Goal: Task Accomplishment & Management: Use online tool/utility

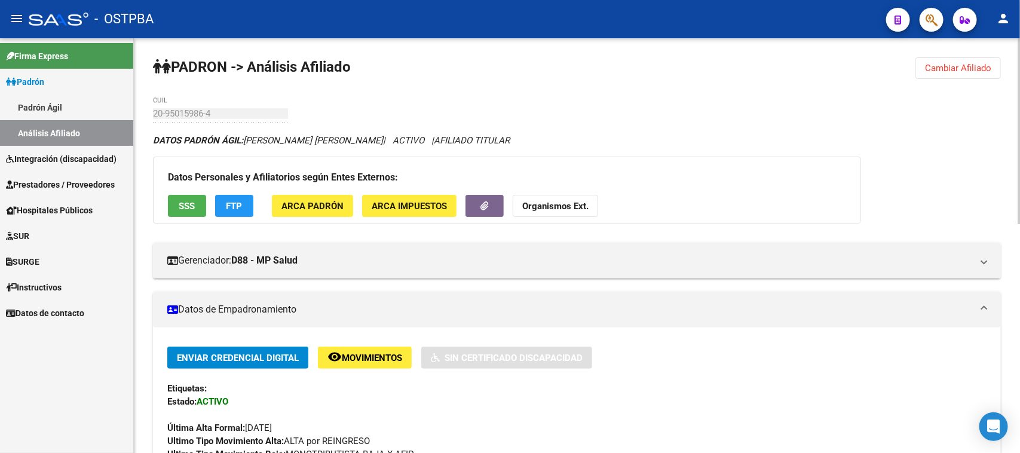
click at [945, 63] on span "Cambiar Afiliado" at bounding box center [958, 68] width 66 height 11
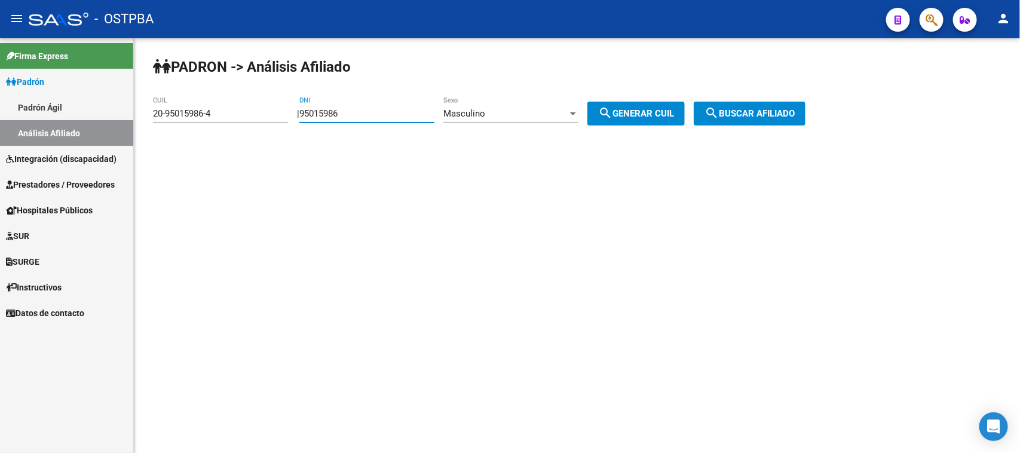
drag, startPoint x: 380, startPoint y: 111, endPoint x: 313, endPoint y: 115, distance: 67.1
click at [313, 115] on input "95015986" at bounding box center [366, 113] width 135 height 11
type input "0931362"
click at [485, 111] on span "Masculino" at bounding box center [465, 113] width 42 height 11
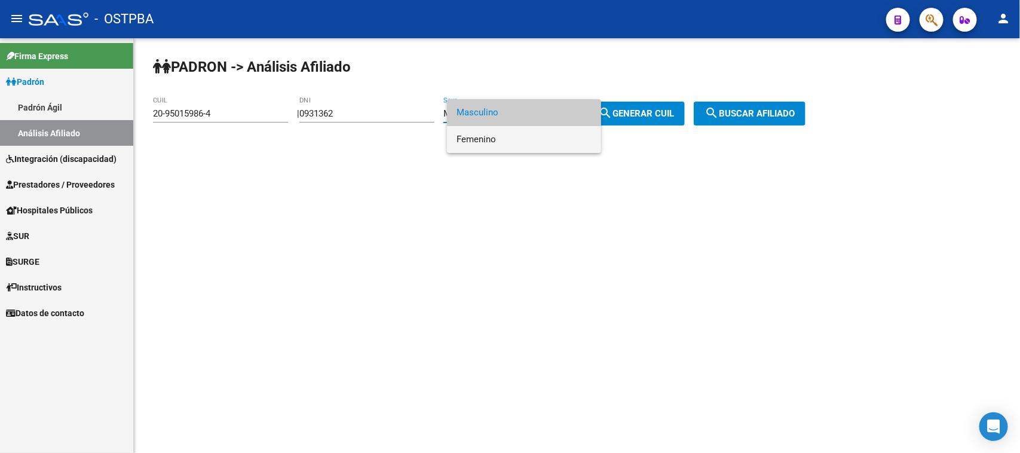
click at [501, 145] on span "Femenino" at bounding box center [524, 139] width 135 height 27
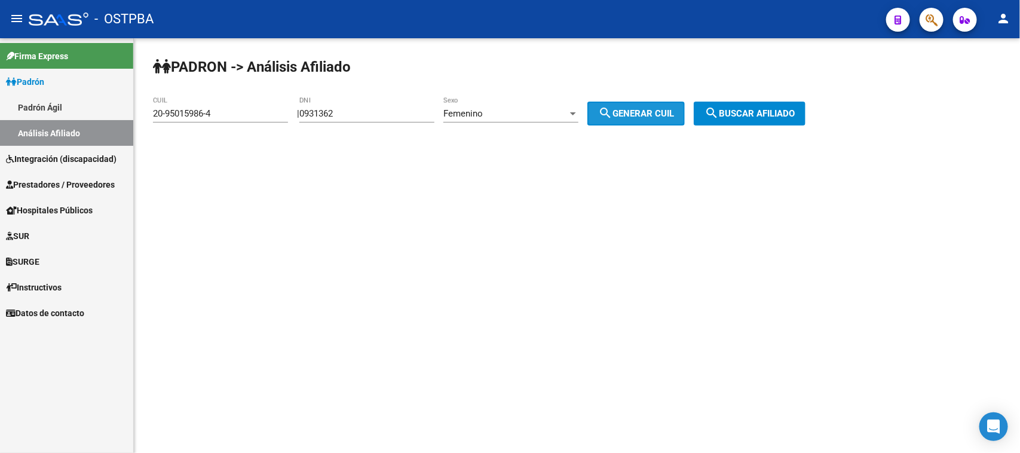
click at [613, 108] on mat-icon "search" at bounding box center [605, 113] width 14 height 14
click at [640, 108] on span "search Generar CUIL" at bounding box center [636, 113] width 76 height 11
click at [770, 112] on span "search Buscar afiliado" at bounding box center [750, 113] width 90 height 11
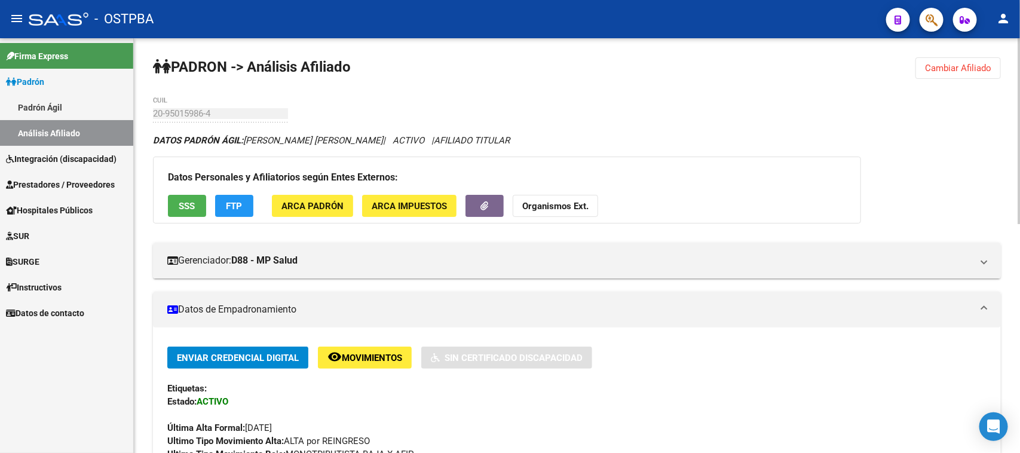
click at [47, 106] on link "Padrón Ágil" at bounding box center [66, 107] width 133 height 26
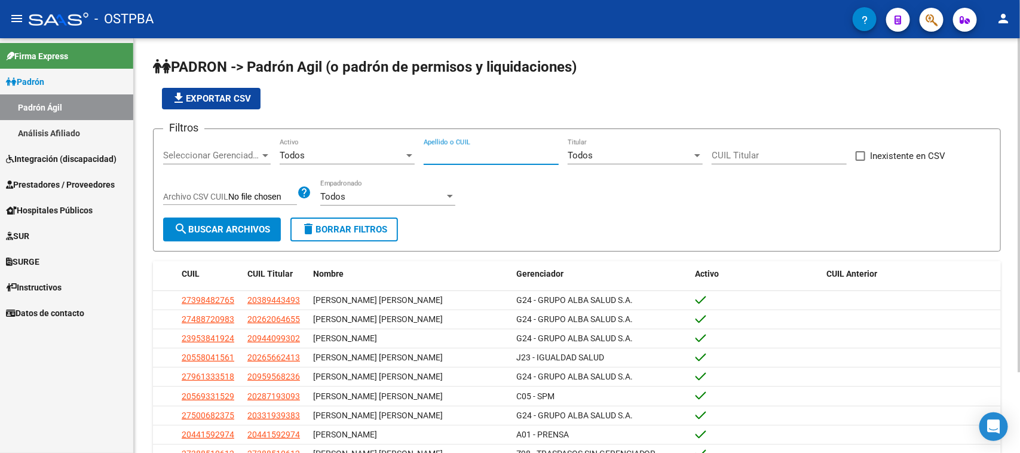
click at [468, 158] on input "Apellido o CUIL" at bounding box center [491, 155] width 135 height 11
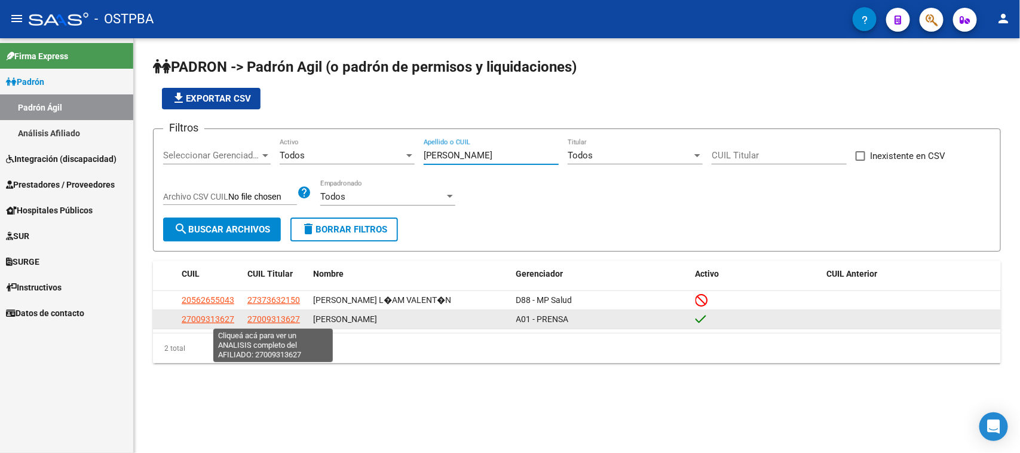
type input "[PERSON_NAME]"
click at [261, 320] on span "27009313627" at bounding box center [273, 319] width 53 height 10
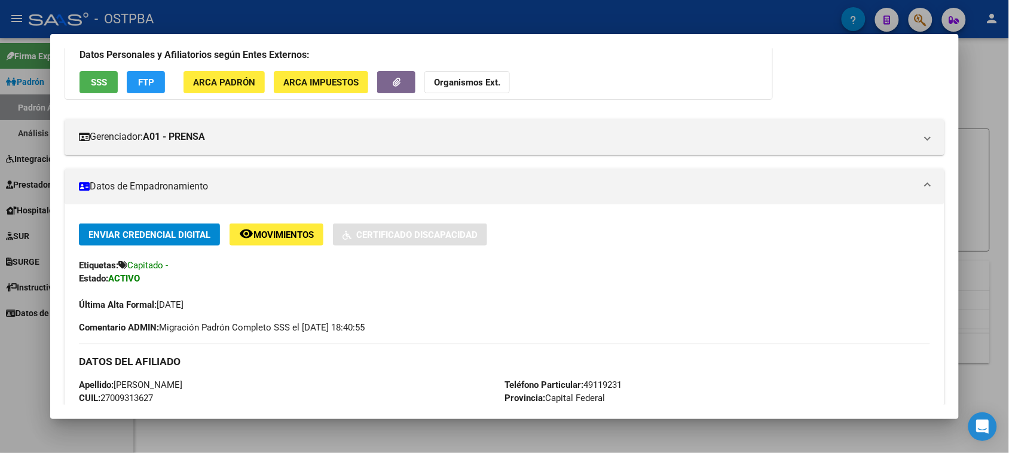
scroll to position [149, 0]
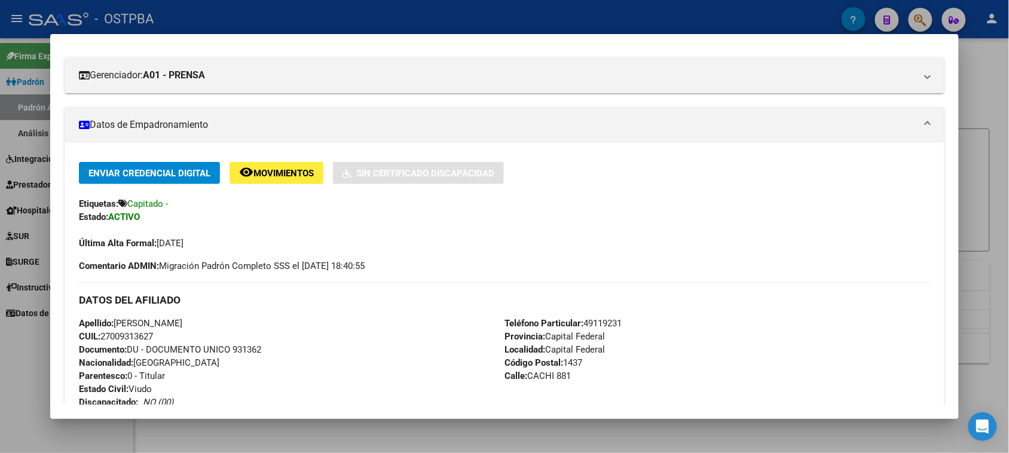
click at [734, 261] on div "Enviar Credencial Digital remove_red_eye Movimientos Sin Certificado Discapacid…" at bounding box center [504, 217] width 851 height 111
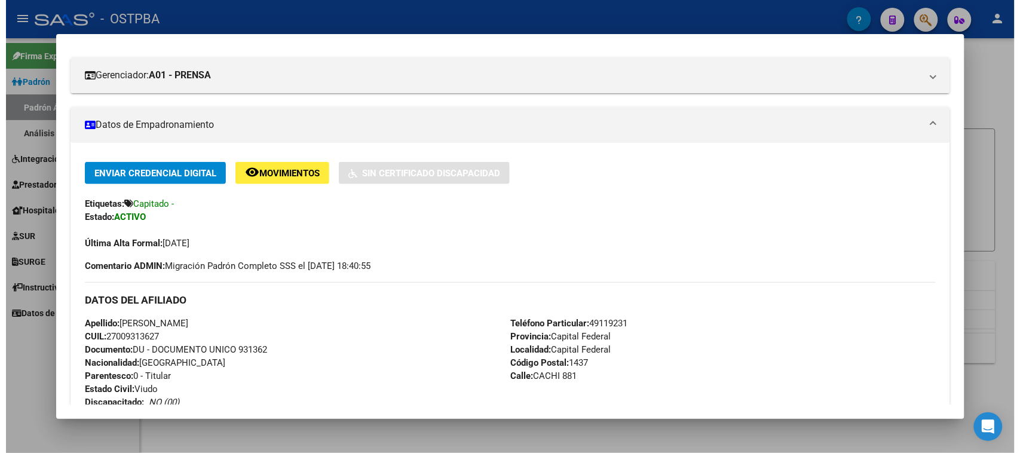
scroll to position [0, 0]
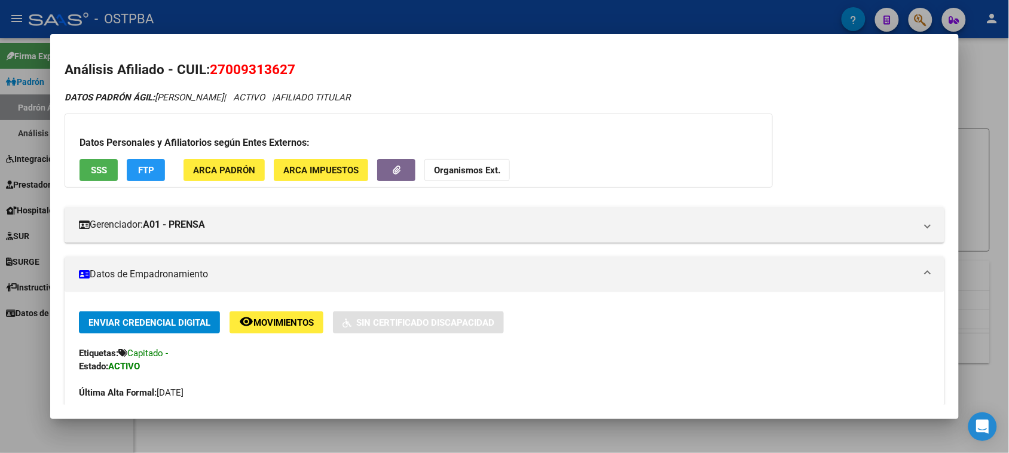
click at [991, 105] on div at bounding box center [504, 226] width 1009 height 453
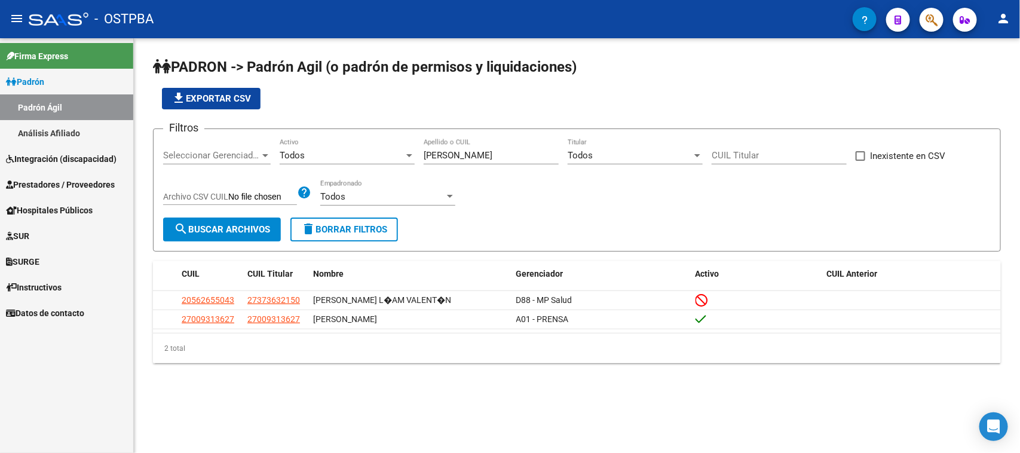
click at [47, 133] on link "Análisis Afiliado" at bounding box center [66, 133] width 133 height 26
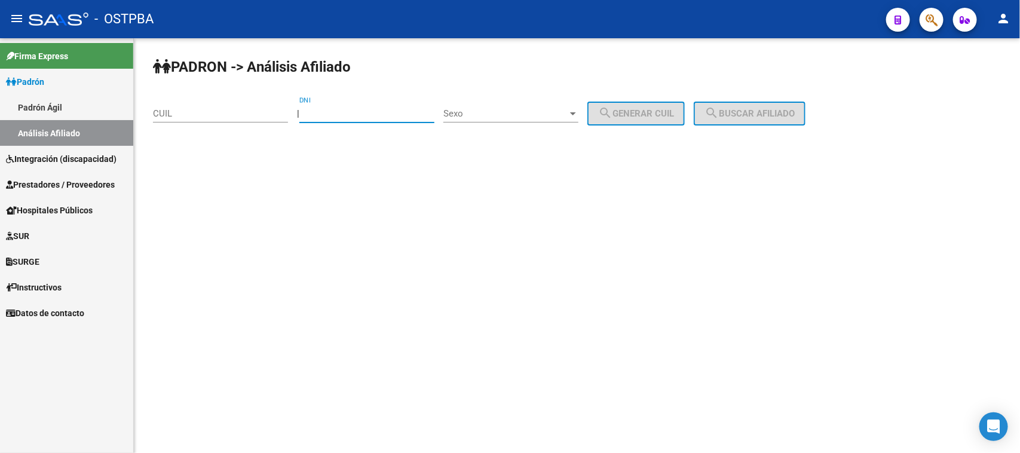
click at [320, 117] on input "DNI" at bounding box center [366, 113] width 135 height 11
type input "54521398"
click at [509, 114] on span "Sexo" at bounding box center [506, 113] width 124 height 11
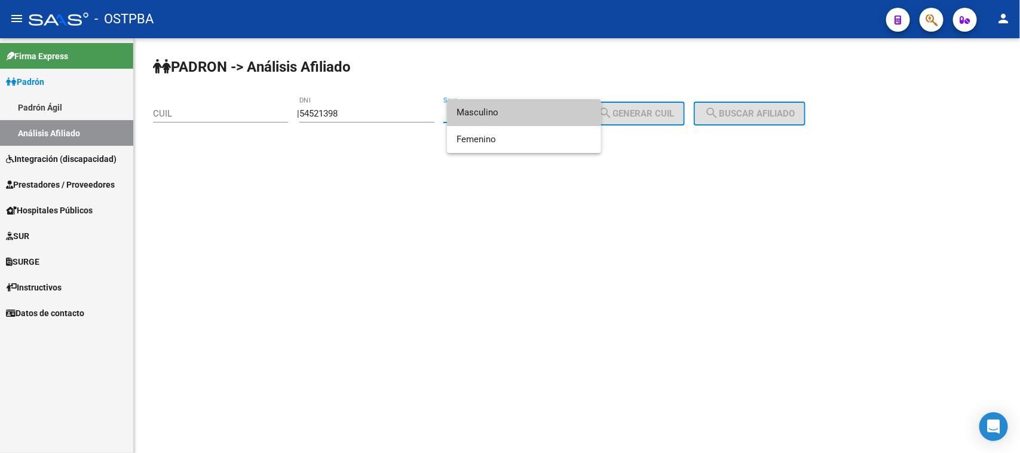
click at [509, 114] on span "Masculino" at bounding box center [524, 112] width 135 height 27
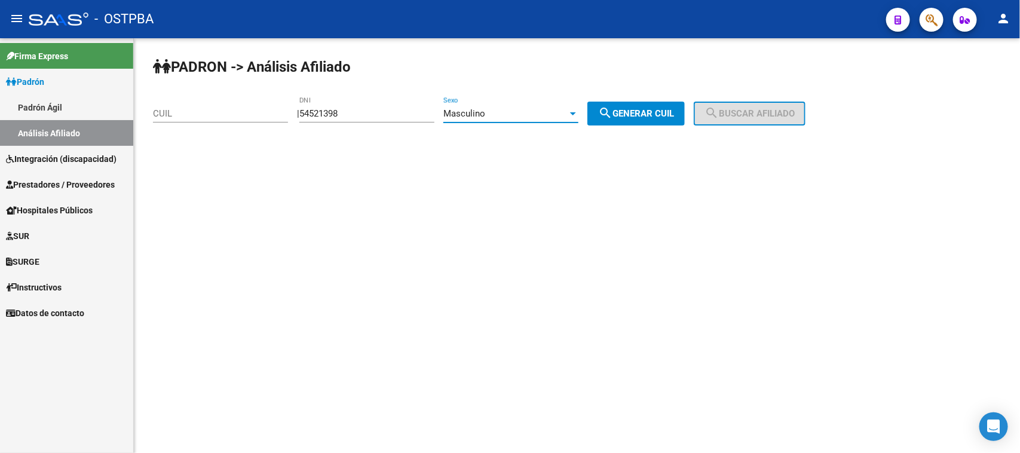
click at [667, 109] on span "search Generar CUIL" at bounding box center [636, 113] width 76 height 11
type input "20-54521398-3"
click at [745, 103] on button "search Buscar afiliado" at bounding box center [750, 114] width 112 height 24
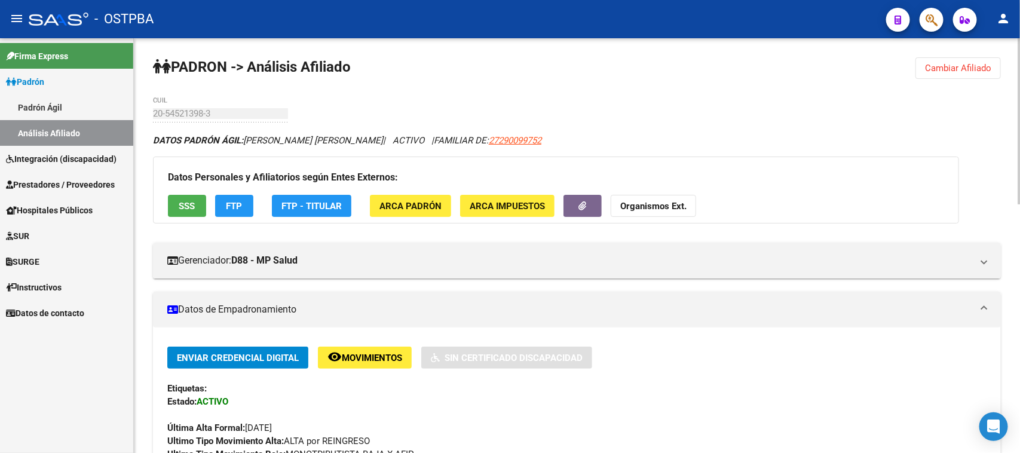
click at [962, 63] on span "Cambiar Afiliado" at bounding box center [958, 68] width 66 height 11
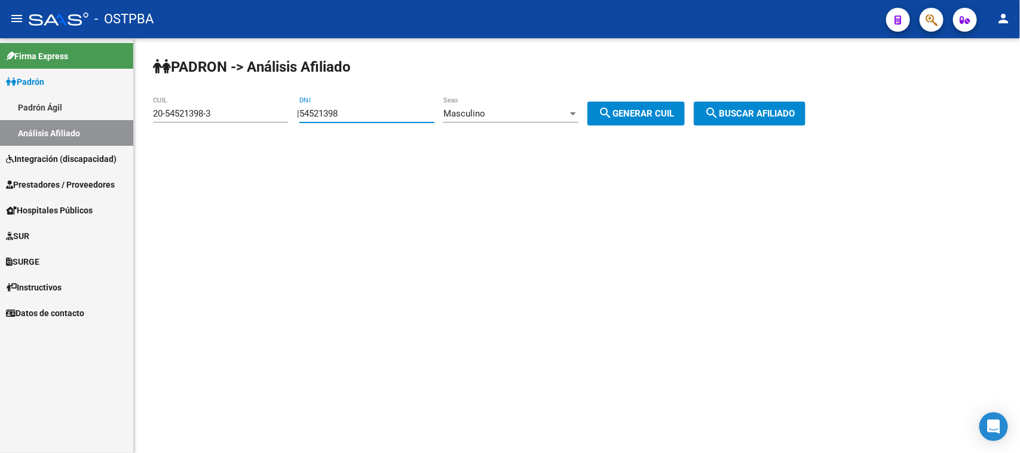
drag, startPoint x: 357, startPoint y: 111, endPoint x: 242, endPoint y: 117, distance: 115.5
click at [242, 117] on app-analisis-afiliado "PADRON -> Análisis Afiliado 20-54521398-3 CUIL | 54521398 DNI Masculino Sexo se…" at bounding box center [484, 113] width 662 height 11
paste input "95275828"
type input "95275828"
click at [519, 108] on div "Masculino" at bounding box center [506, 113] width 124 height 11
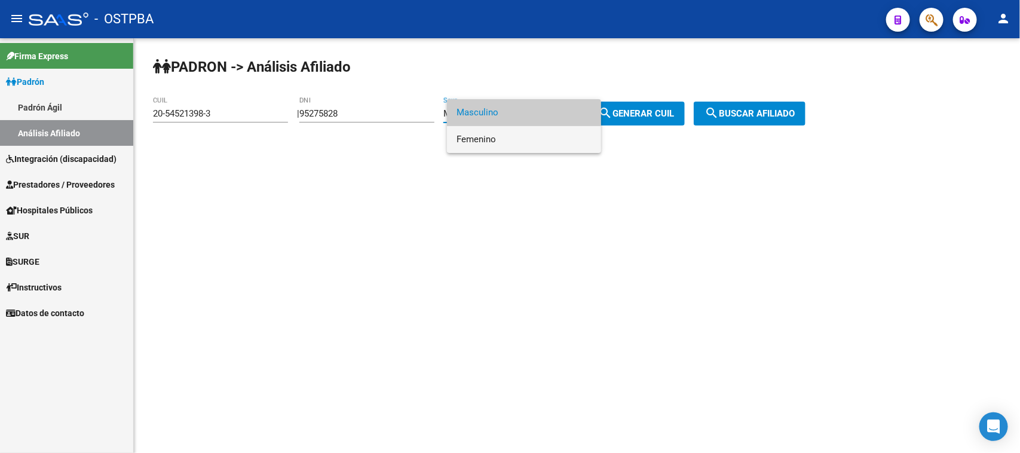
click at [488, 132] on span "Femenino" at bounding box center [524, 139] width 135 height 27
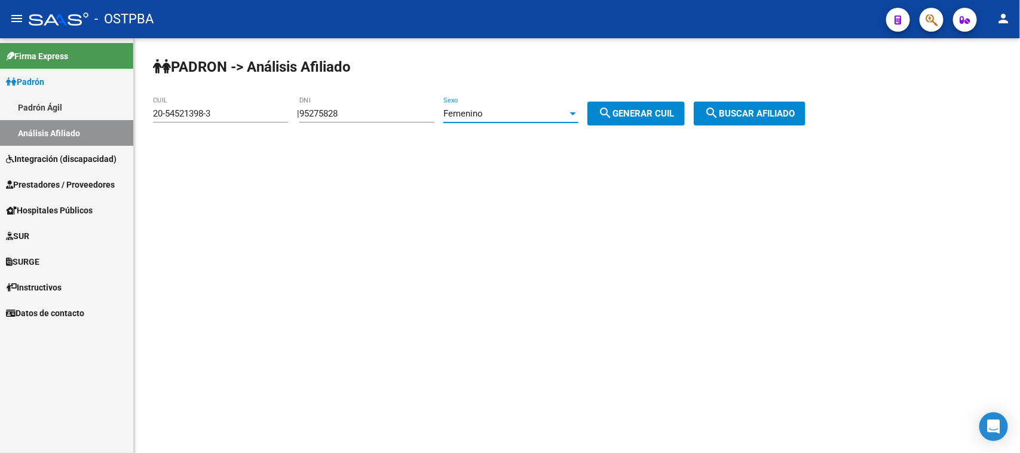
click at [640, 108] on span "search Generar CUIL" at bounding box center [636, 113] width 76 height 11
click at [760, 102] on button "search Buscar afiliado" at bounding box center [750, 114] width 112 height 24
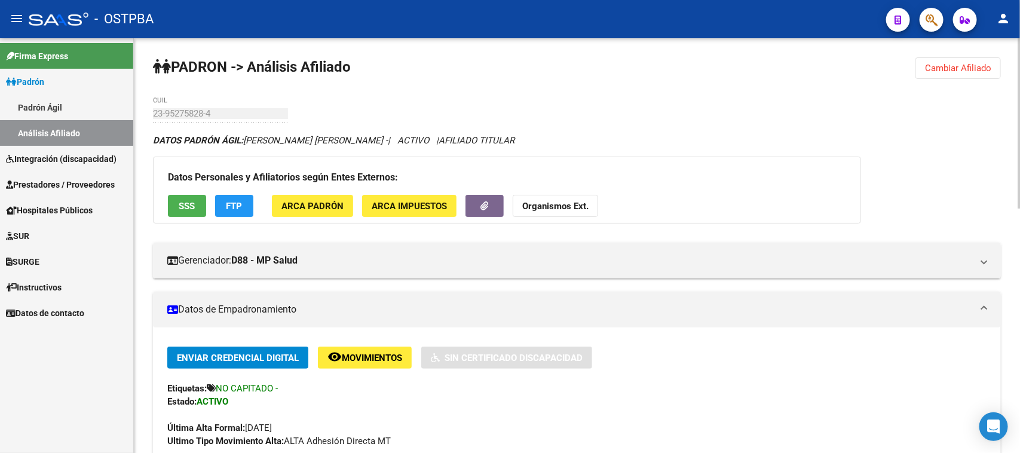
click at [961, 61] on button "Cambiar Afiliado" at bounding box center [958, 68] width 85 height 22
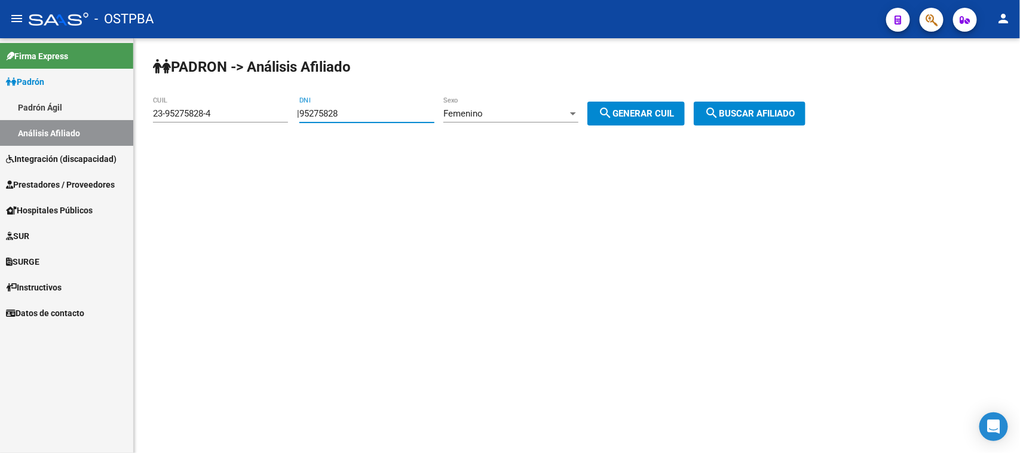
drag, startPoint x: 375, startPoint y: 109, endPoint x: 235, endPoint y: 109, distance: 140.5
click at [235, 109] on app-analisis-afiliado "PADRON -> Análisis Afiliado 23-95275828-4 CUIL | 95275828 DNI Femenino Sexo sea…" at bounding box center [484, 113] width 662 height 11
click at [635, 108] on span "search Generar CUIL" at bounding box center [636, 113] width 76 height 11
click at [796, 106] on button "search Buscar afiliado" at bounding box center [750, 114] width 112 height 24
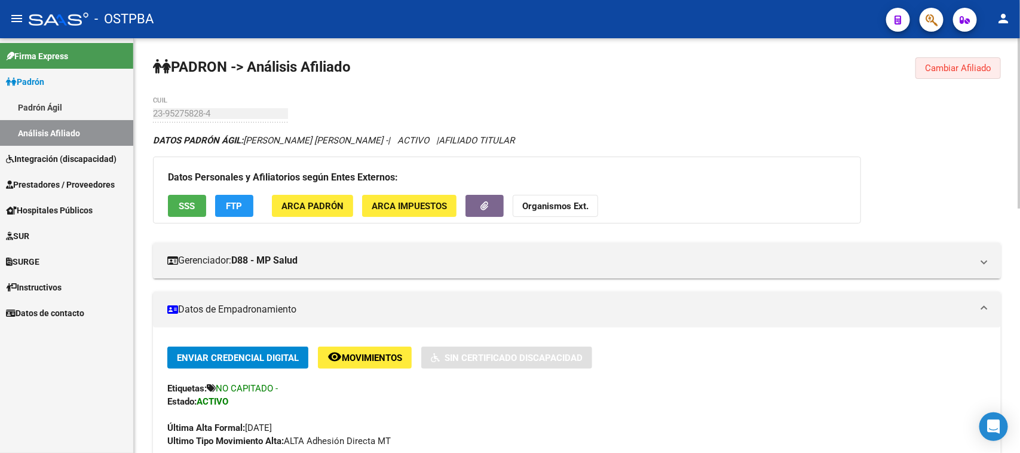
click at [936, 75] on button "Cambiar Afiliado" at bounding box center [958, 68] width 85 height 22
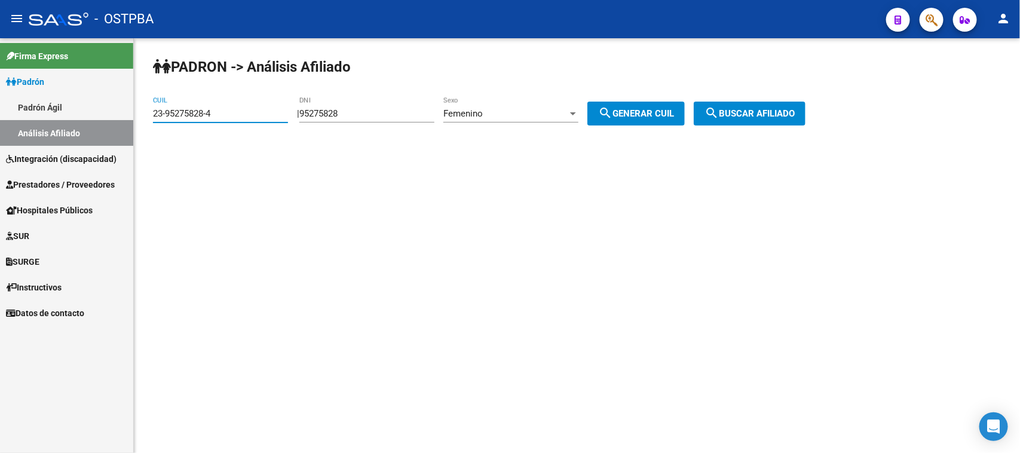
drag, startPoint x: 239, startPoint y: 114, endPoint x: 93, endPoint y: 115, distance: 146.5
click at [93, 115] on mat-sidenav-container "Firma Express Padrón Padrón Ágil Análisis Afiliado Integración (discapacidad) C…" at bounding box center [510, 245] width 1020 height 415
paste input "7-28672025-6"
type input "27-28672025-6"
click at [754, 108] on span "search Buscar afiliado" at bounding box center [750, 113] width 90 height 11
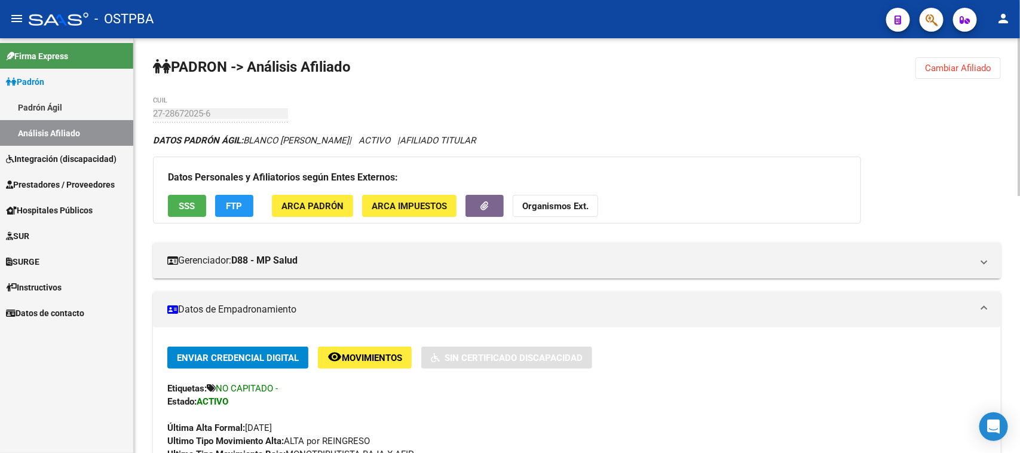
click at [962, 67] on span "Cambiar Afiliado" at bounding box center [958, 68] width 66 height 11
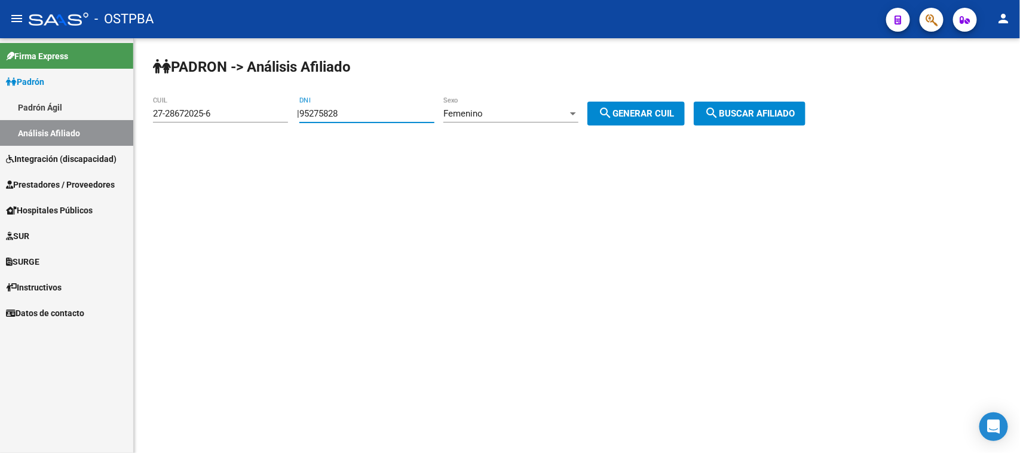
drag, startPoint x: 393, startPoint y: 115, endPoint x: 225, endPoint y: 120, distance: 168.0
click at [225, 119] on app-analisis-afiliado "PADRON -> Análisis Afiliado 27-28672025-6 CUIL | 95275828 DNI Femenino Sexo sea…" at bounding box center [484, 113] width 662 height 11
paste input "33084683"
type input "33084683"
click at [641, 111] on span "search Generar CUIL" at bounding box center [636, 113] width 76 height 11
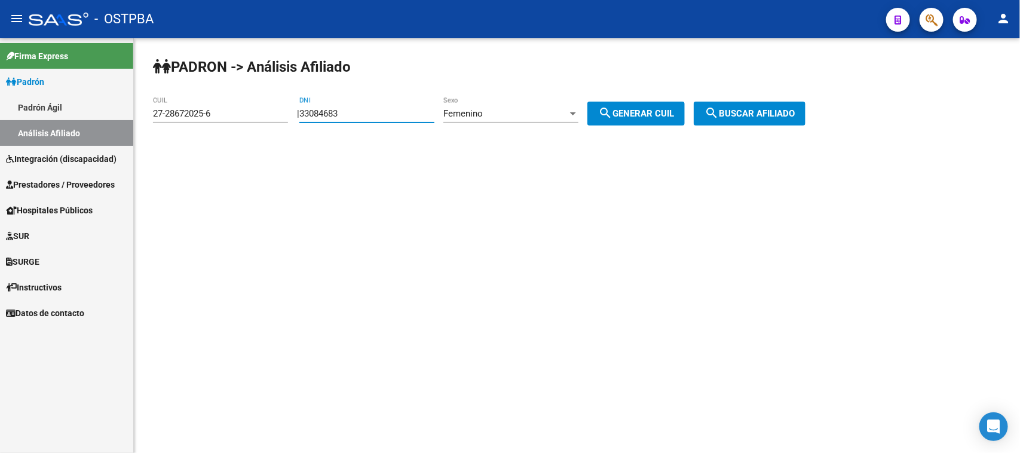
type input "27-33084683-1"
click at [765, 109] on span "search Buscar afiliado" at bounding box center [750, 113] width 90 height 11
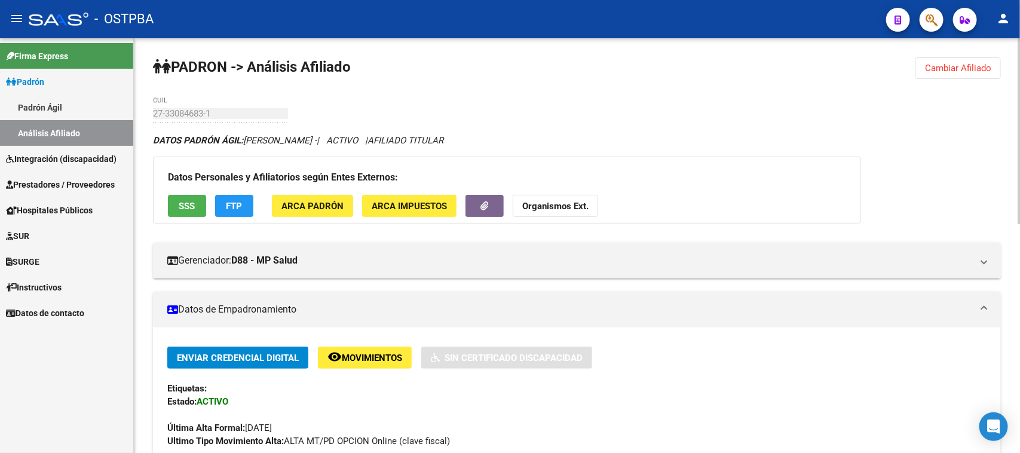
click at [980, 63] on span "Cambiar Afiliado" at bounding box center [958, 68] width 66 height 11
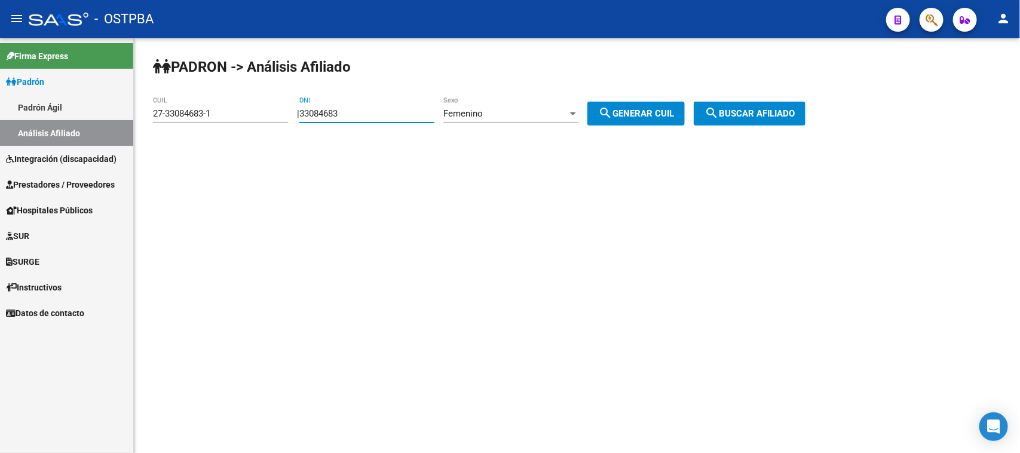
drag, startPoint x: 368, startPoint y: 114, endPoint x: 276, endPoint y: 108, distance: 92.8
click at [276, 108] on app-analisis-afiliado "PADRON -> Análisis Afiliado 27-33084683-1 CUIL | 33084683 DNI Femenino Sexo sea…" at bounding box center [484, 113] width 662 height 11
paste input "50981275"
type input "50981275"
click at [479, 112] on span "Femenino" at bounding box center [463, 113] width 39 height 11
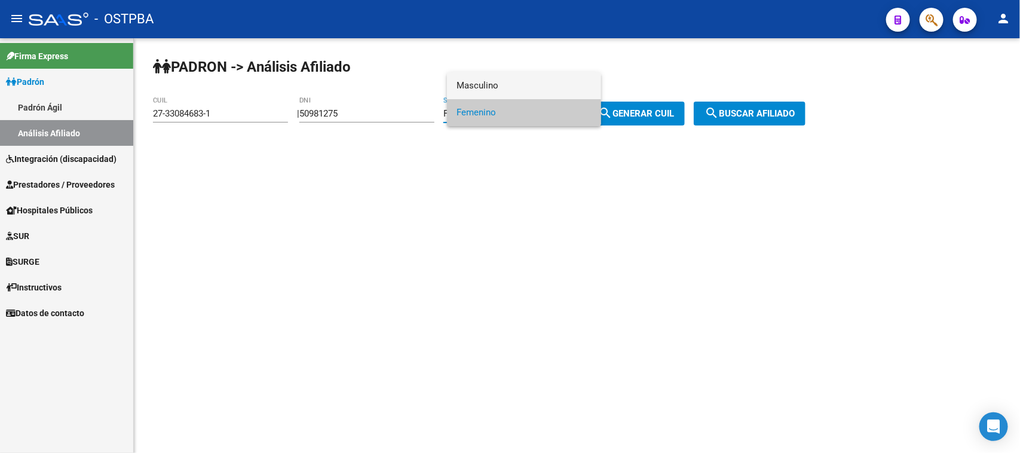
click at [470, 85] on span "Masculino" at bounding box center [524, 85] width 135 height 27
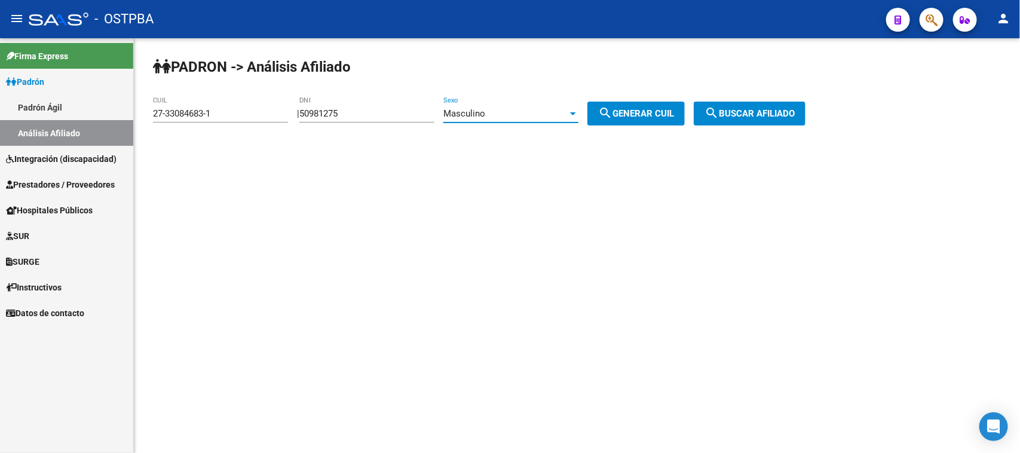
click at [665, 109] on span "search Generar CUIL" at bounding box center [636, 113] width 76 height 11
type input "20-50981275-7"
click at [778, 108] on span "search Buscar afiliado" at bounding box center [750, 113] width 90 height 11
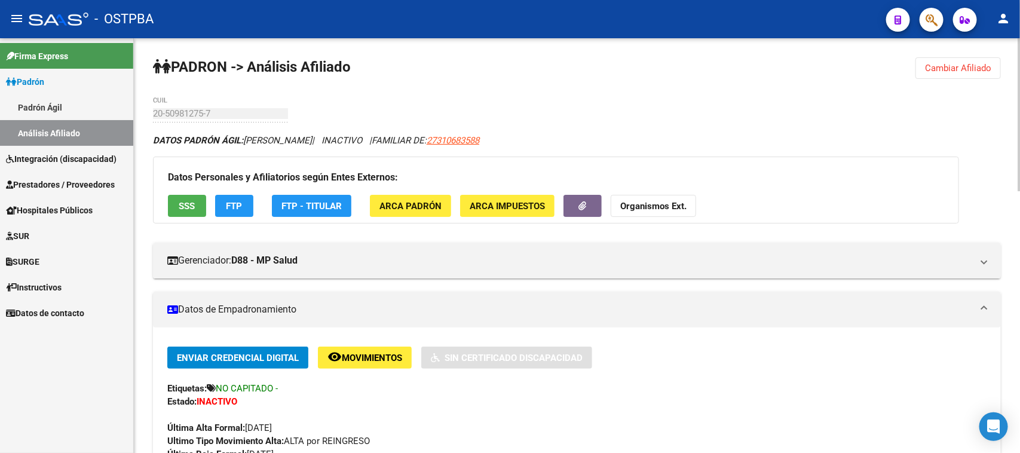
click at [937, 71] on span "Cambiar Afiliado" at bounding box center [958, 68] width 66 height 11
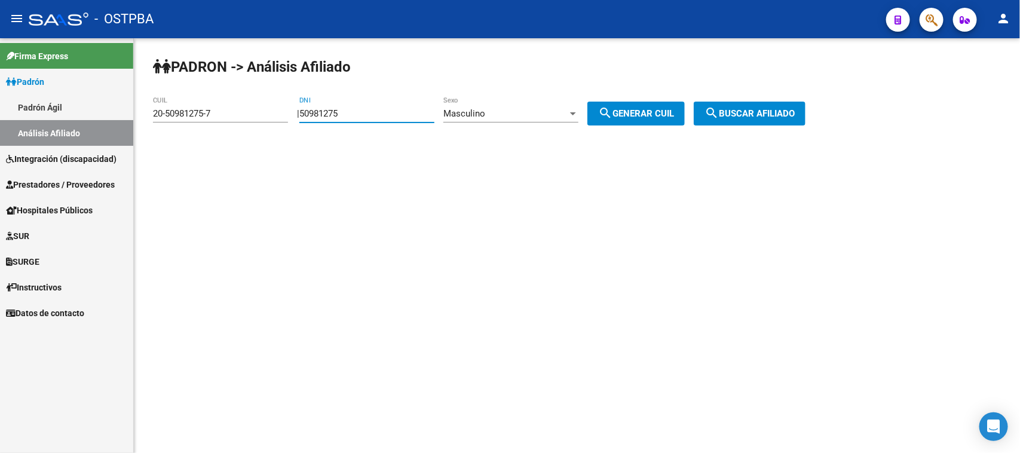
drag, startPoint x: 380, startPoint y: 115, endPoint x: 294, endPoint y: 109, distance: 86.9
click at [294, 109] on app-analisis-afiliado "PADRON -> Análisis Afiliado 20-50981275-7 CUIL | 50981275 DNI Masculino Sexo se…" at bounding box center [484, 113] width 662 height 11
paste input "17.206258"
click at [326, 109] on input "17.206258" at bounding box center [366, 113] width 135 height 11
type input "17206258"
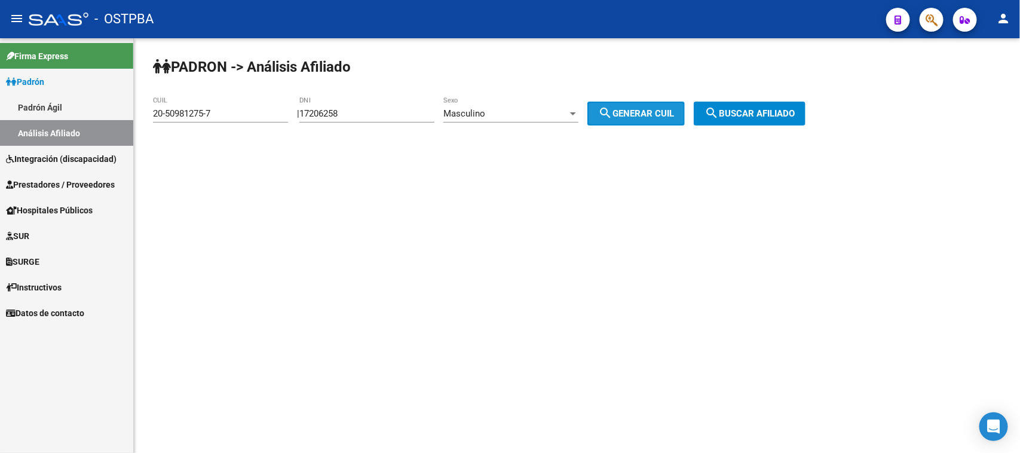
click at [671, 114] on span "search Generar CUIL" at bounding box center [636, 113] width 76 height 11
type input "20-17206258-0"
click at [769, 108] on span "search Buscar afiliado" at bounding box center [750, 113] width 90 height 11
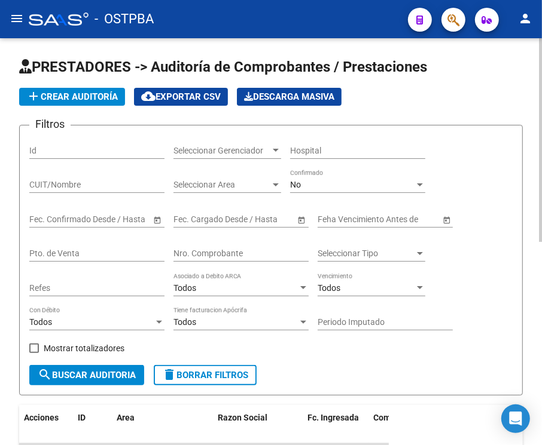
click at [62, 148] on input "Id" at bounding box center [96, 151] width 135 height 10
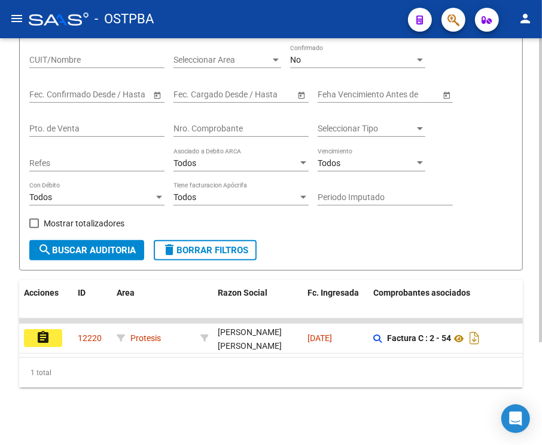
scroll to position [137, 0]
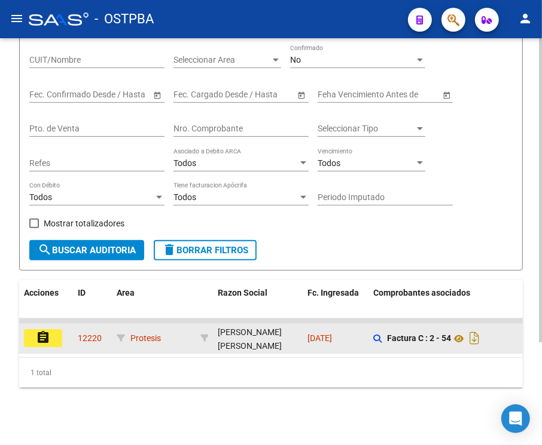
type input "12220"
click at [38, 331] on mat-icon "assignment" at bounding box center [43, 338] width 14 height 14
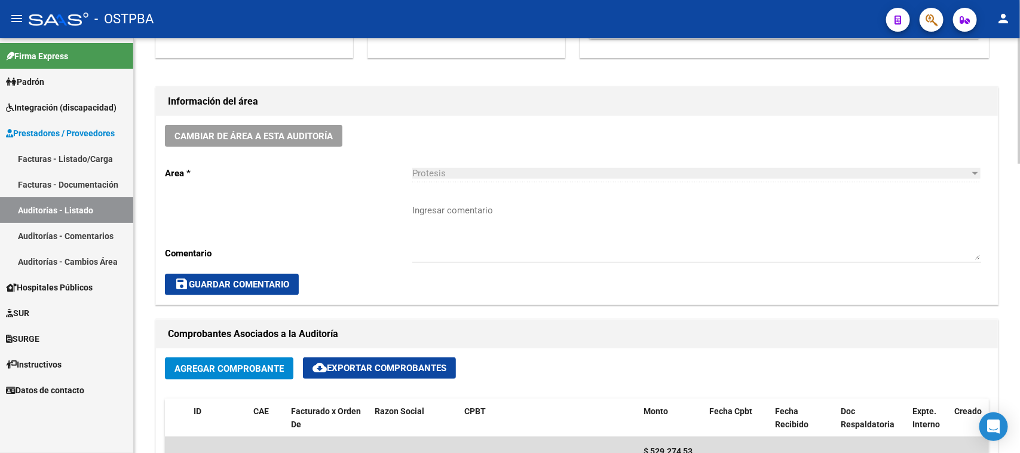
scroll to position [448, 0]
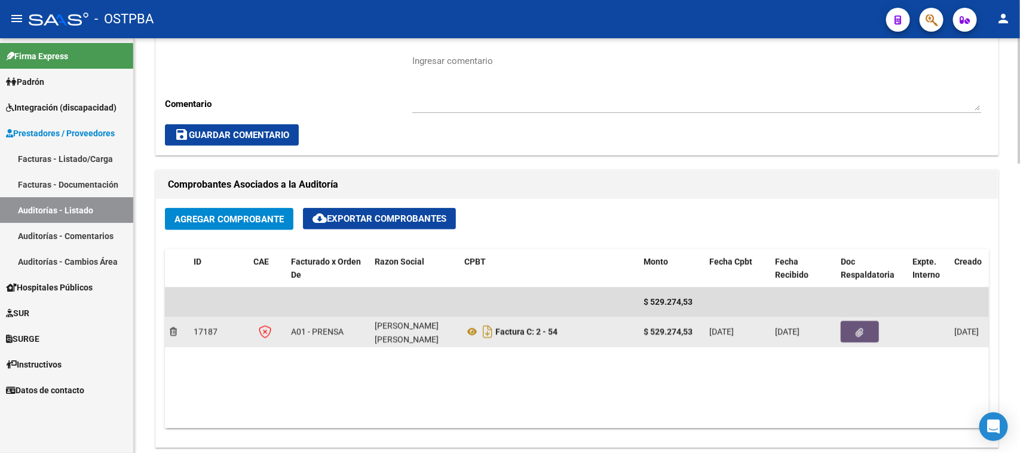
click at [868, 329] on button "button" at bounding box center [860, 332] width 38 height 22
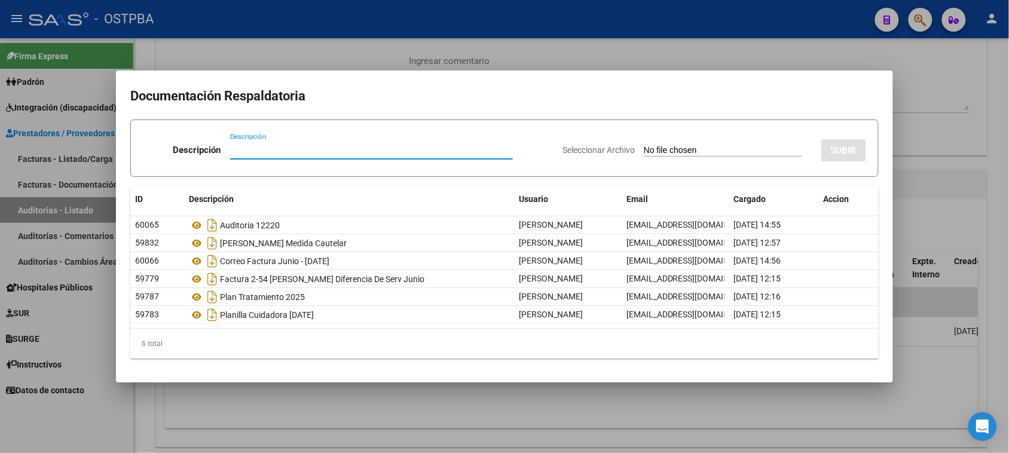
click at [928, 392] on div at bounding box center [504, 226] width 1009 height 453
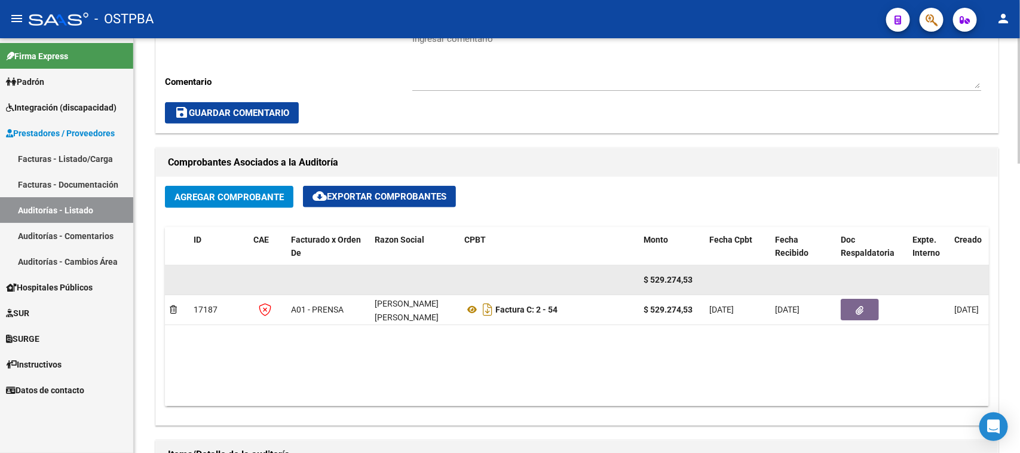
scroll to position [523, 0]
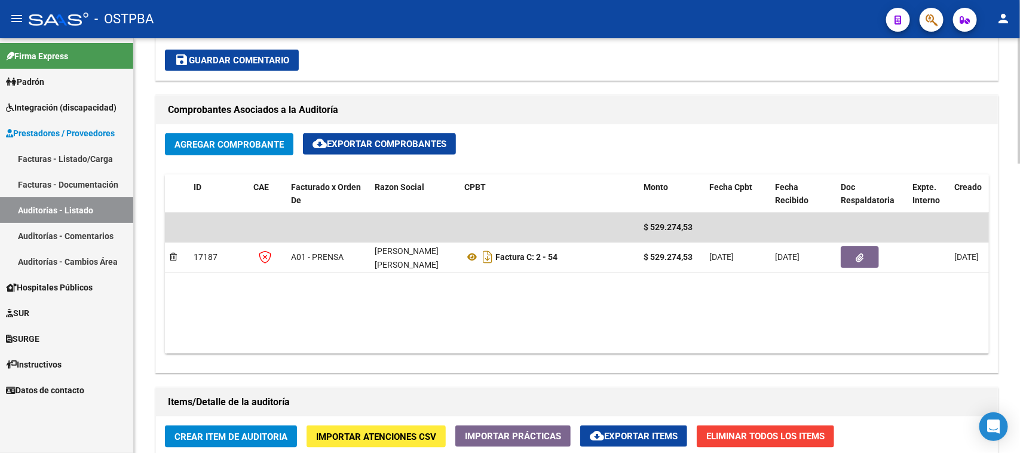
click at [235, 301] on datatable-body "$ 529.274,53 17187 A01 - PRENSA ASTETE FLORES LUZ GEOVANA Factura C: 2 - 54 $ 5…" at bounding box center [644, 283] width 958 height 141
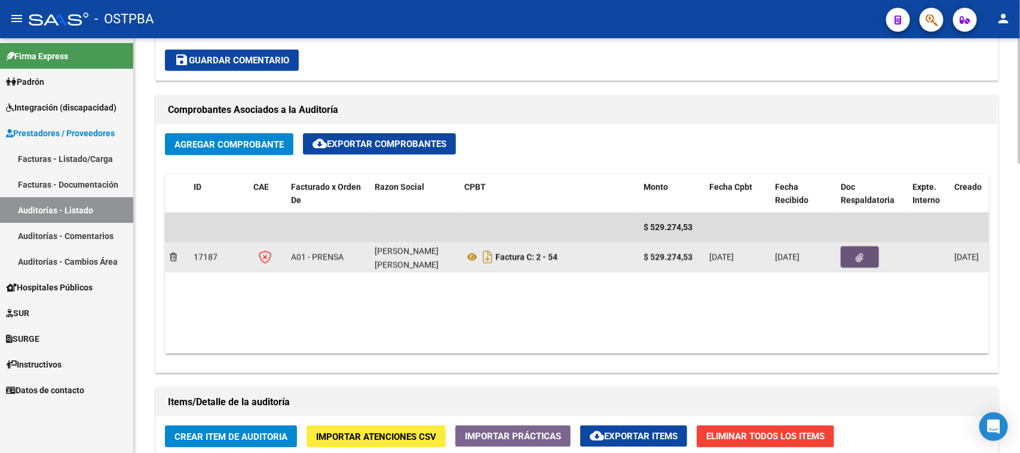
click at [861, 254] on icon "button" at bounding box center [861, 257] width 8 height 9
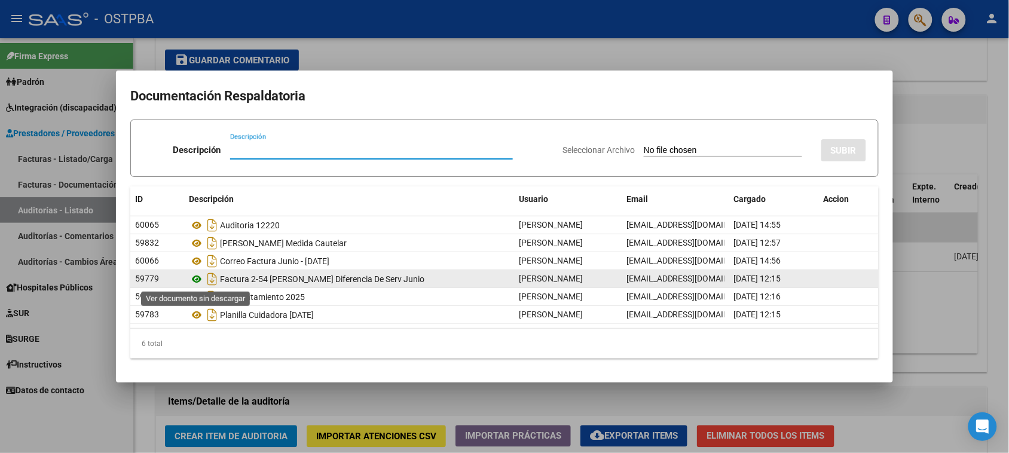
click at [195, 276] on icon at bounding box center [197, 279] width 16 height 14
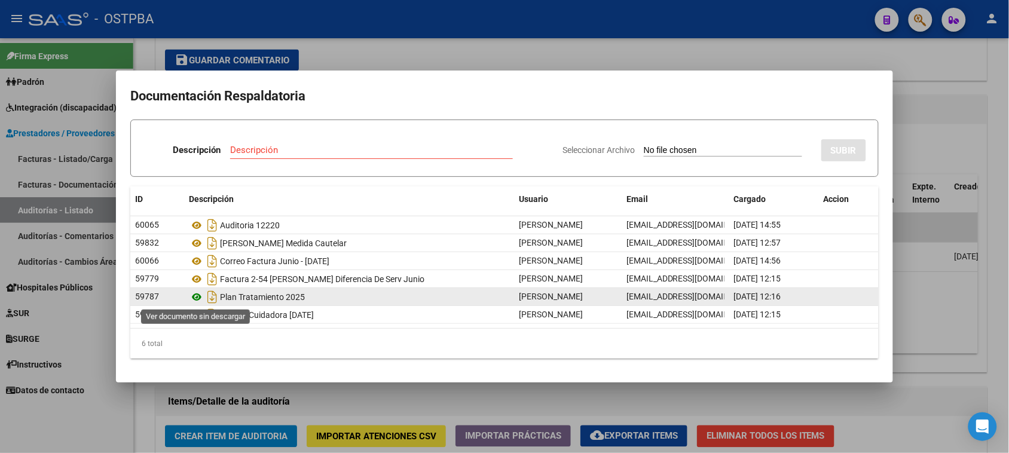
click at [197, 295] on icon at bounding box center [197, 297] width 16 height 14
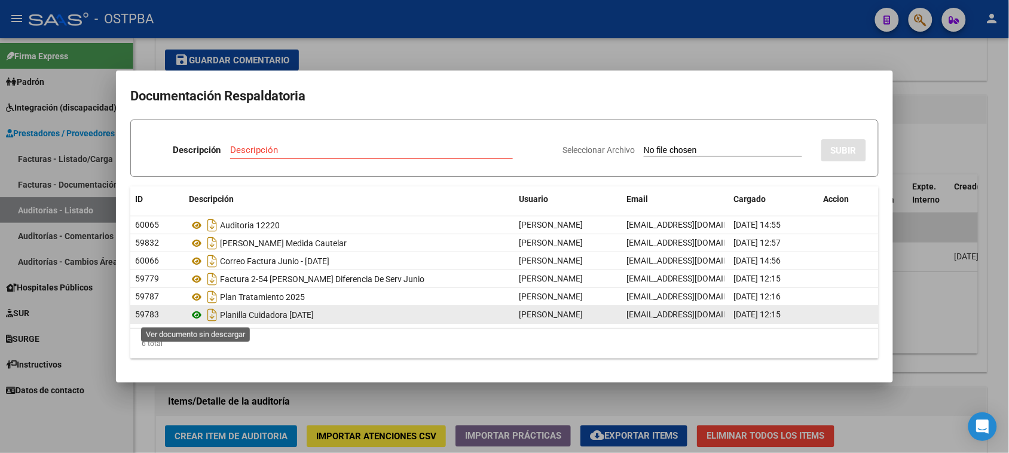
click at [195, 311] on icon at bounding box center [197, 315] width 16 height 14
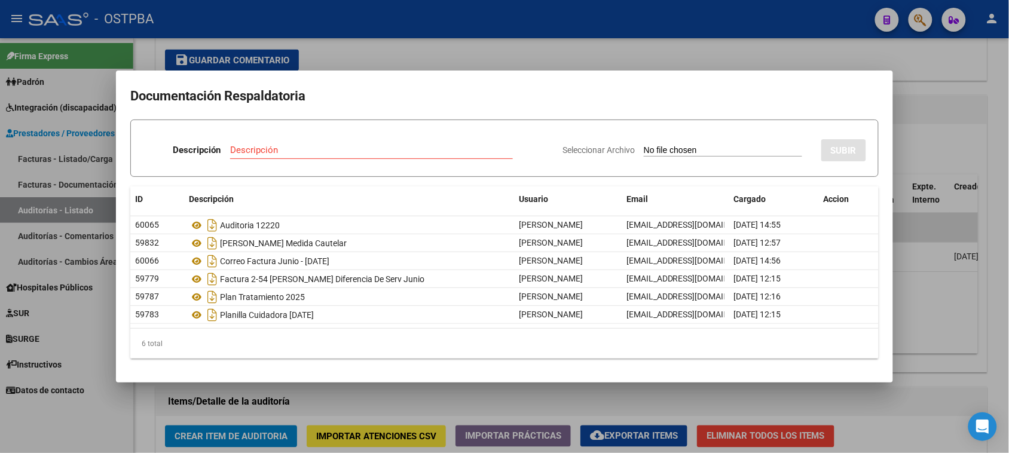
click at [411, 406] on div at bounding box center [504, 226] width 1009 height 453
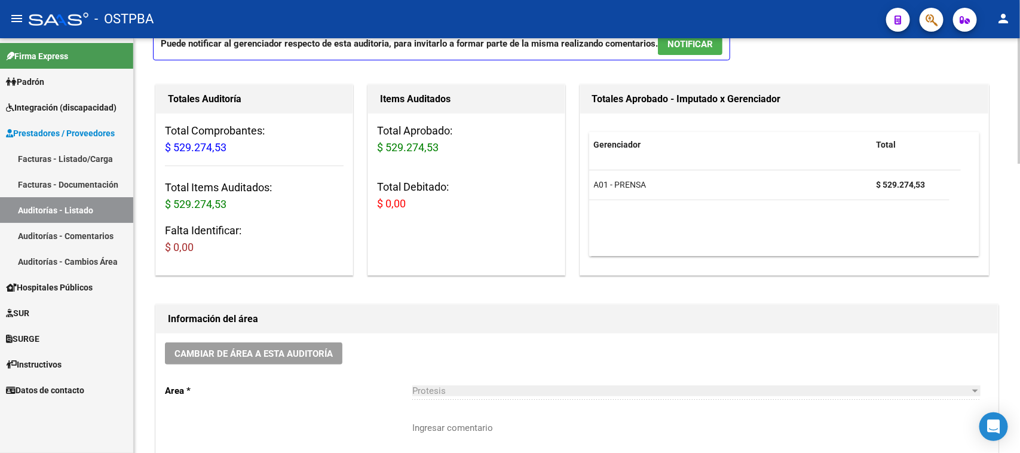
scroll to position [0, 0]
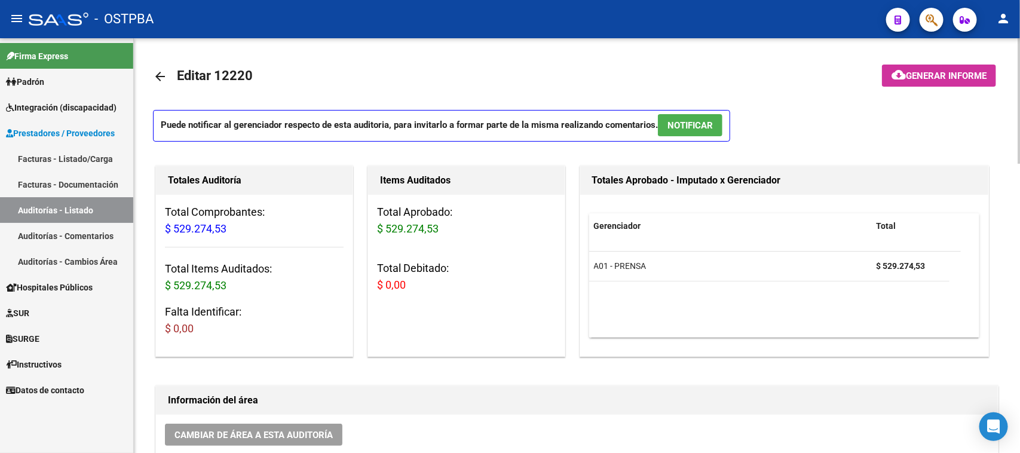
click at [160, 74] on mat-icon "arrow_back" at bounding box center [160, 76] width 14 height 14
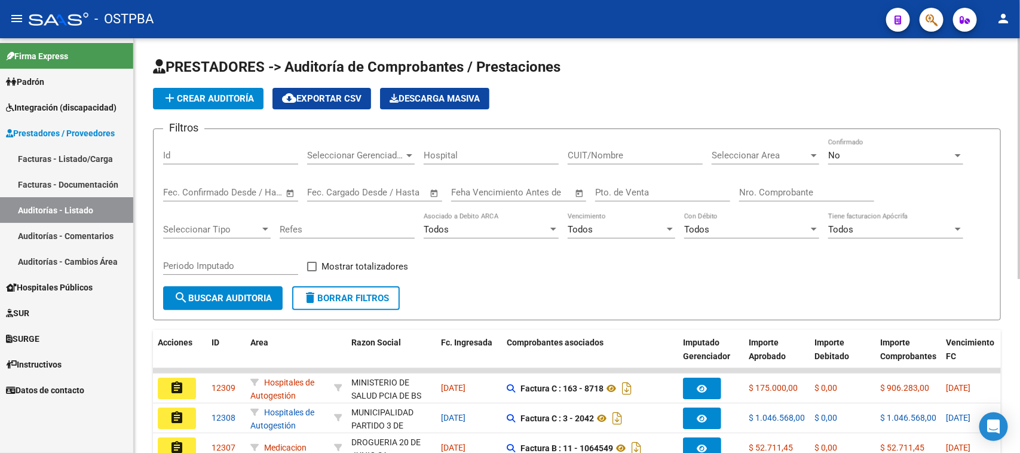
click at [198, 153] on input "Id" at bounding box center [230, 155] width 135 height 11
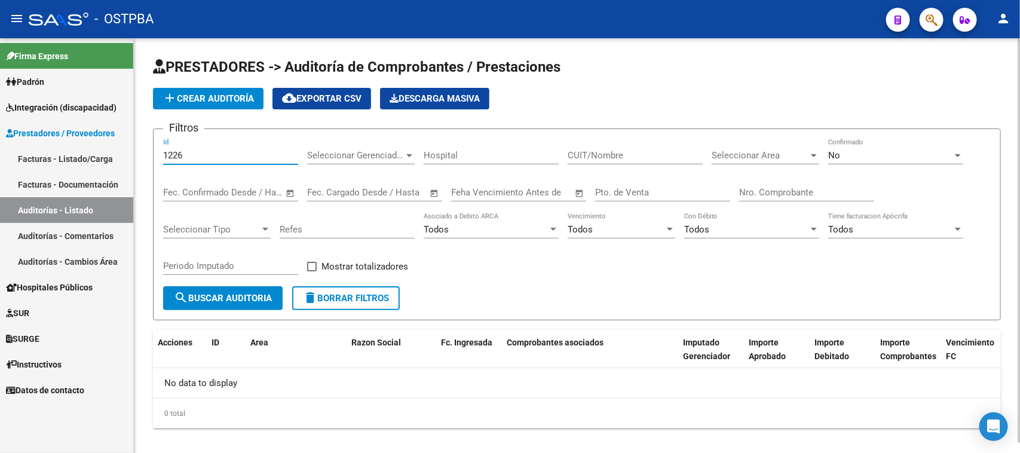
click at [170, 151] on input "1226" at bounding box center [230, 155] width 135 height 11
type input "12226"
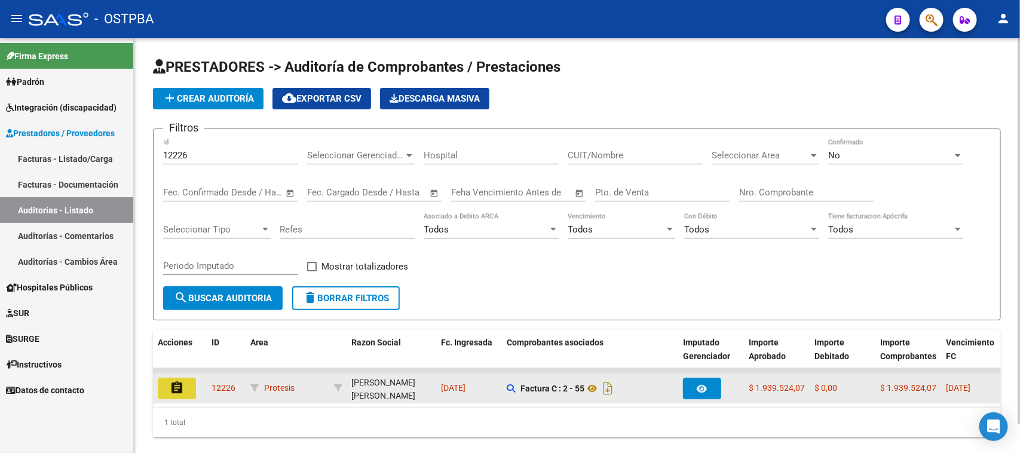
click at [179, 389] on mat-icon "assignment" at bounding box center [177, 388] width 14 height 14
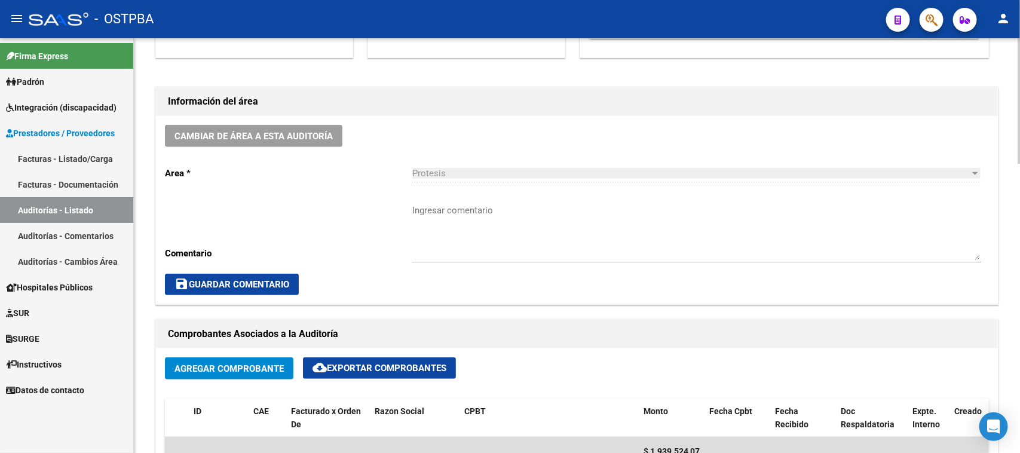
scroll to position [448, 0]
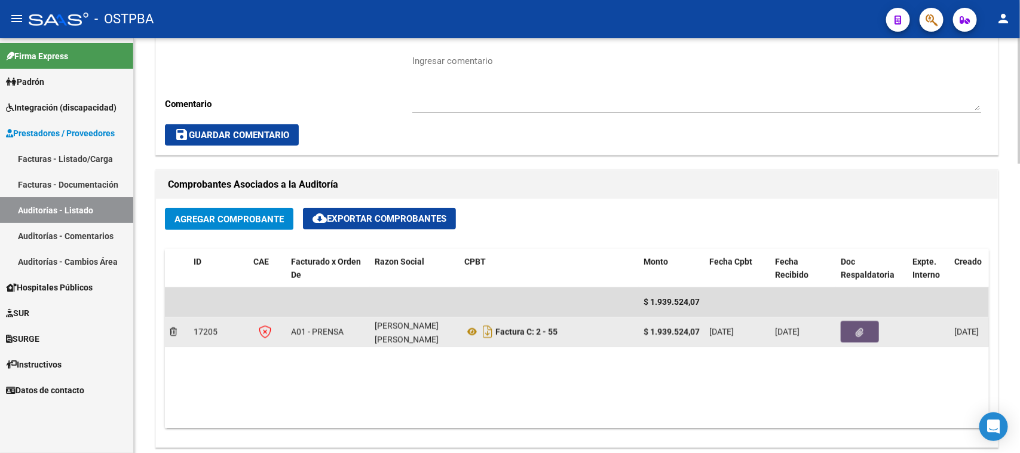
click at [861, 328] on icon "button" at bounding box center [861, 332] width 8 height 9
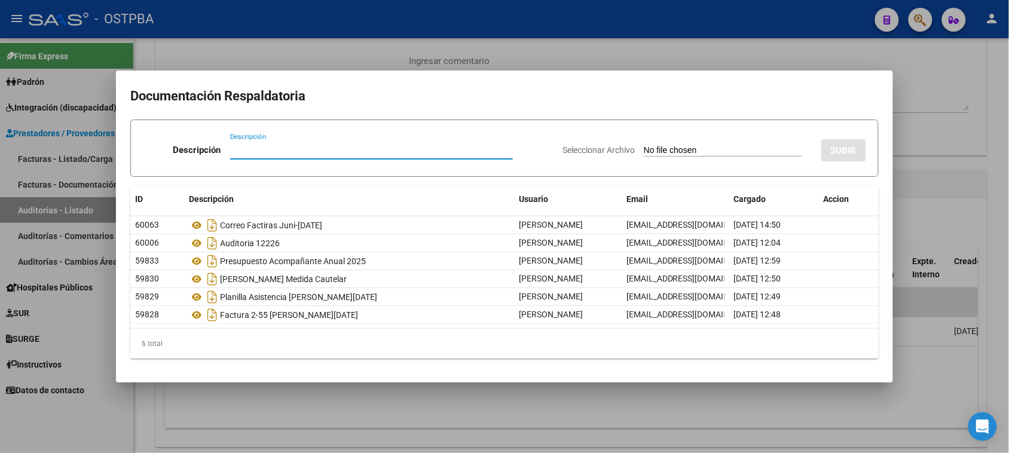
click at [646, 148] on input "Seleccionar Archivo" at bounding box center [723, 150] width 158 height 11
click at [909, 76] on div at bounding box center [504, 226] width 1009 height 453
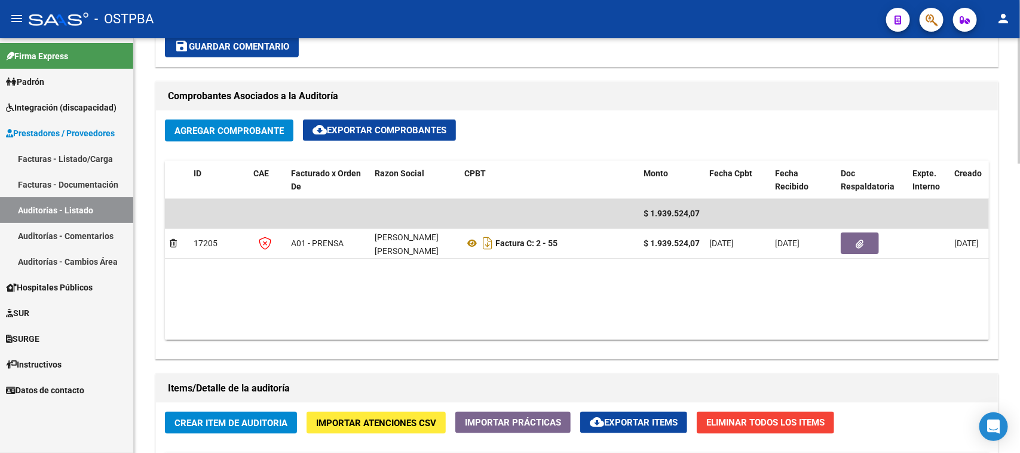
scroll to position [598, 0]
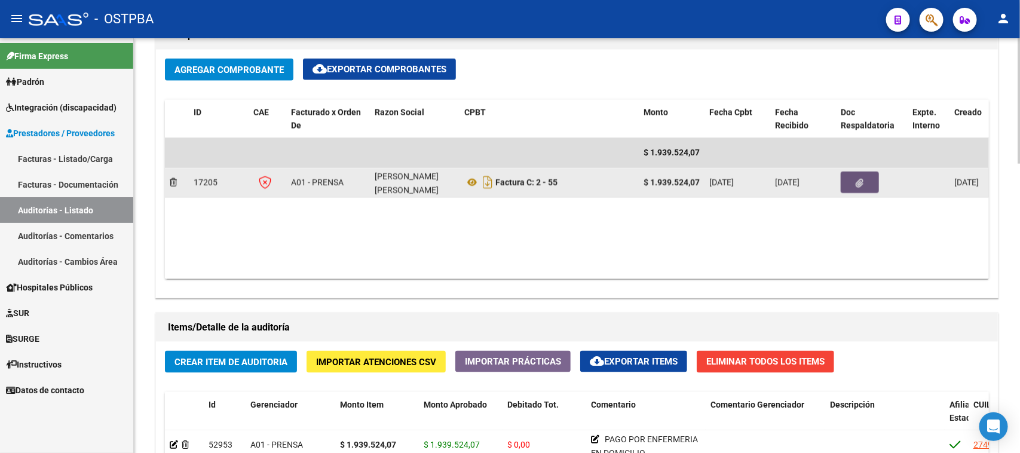
click at [864, 184] on button "button" at bounding box center [860, 183] width 38 height 22
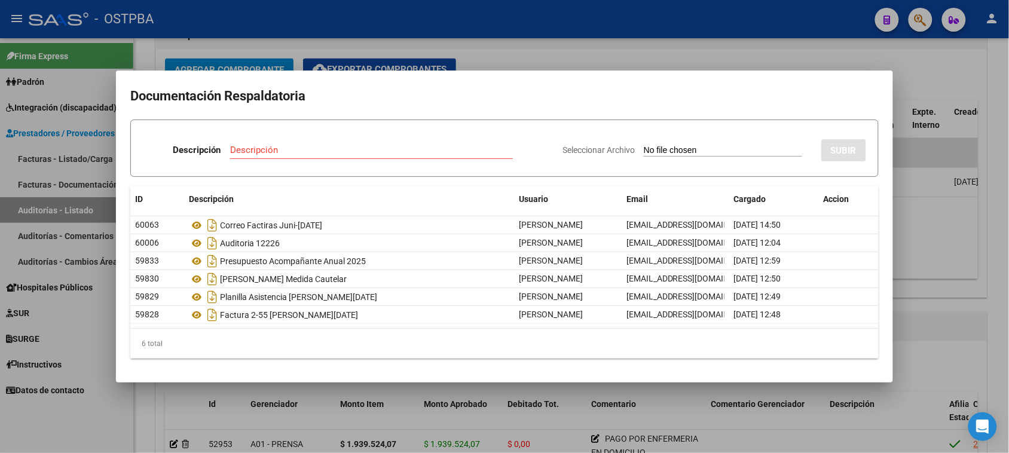
click at [644, 149] on input "Seleccionar Archivo" at bounding box center [723, 150] width 158 height 11
type input "C:\fakepath\PLAN DE TRATAMIENTO ANUAL 2025.pdf"
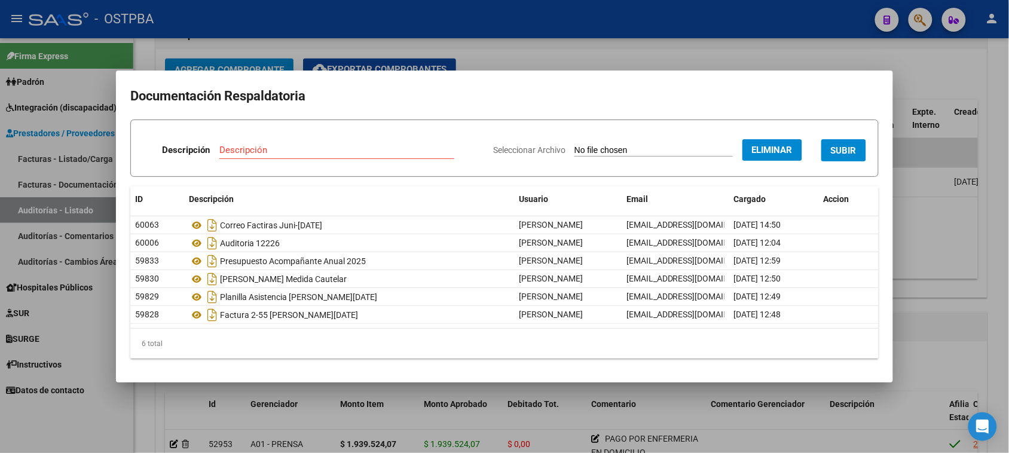
click at [292, 145] on input "Descripción" at bounding box center [336, 150] width 235 height 11
type input "PLAN DE TRATAMIENTO 2025"
click at [857, 144] on button "SUBIR" at bounding box center [843, 150] width 45 height 22
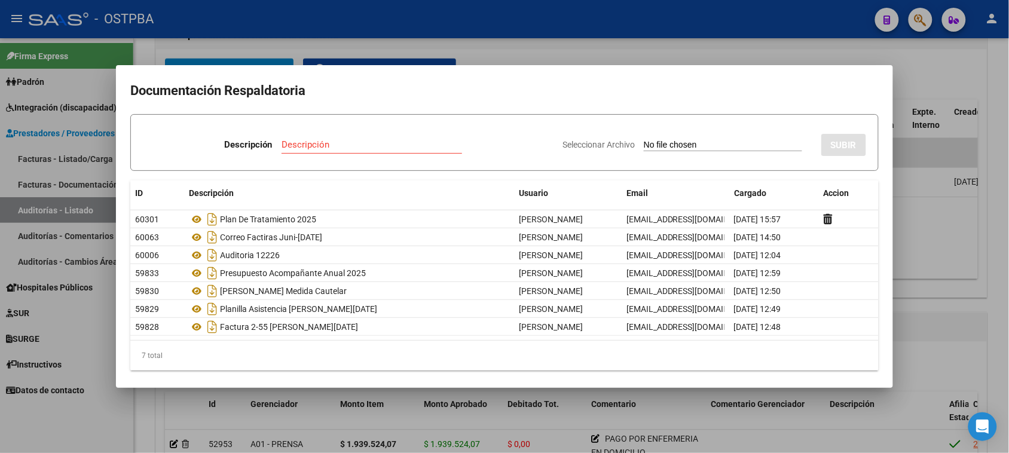
click at [940, 69] on div at bounding box center [504, 226] width 1009 height 453
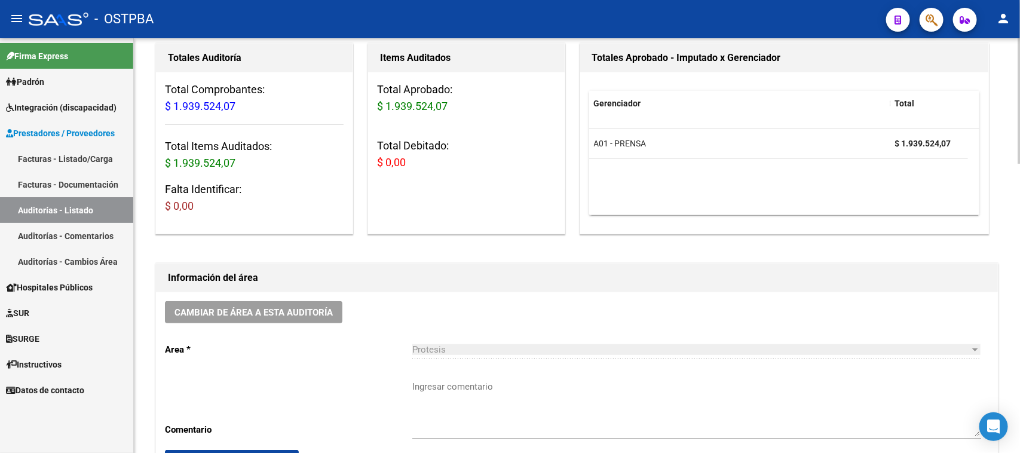
scroll to position [0, 0]
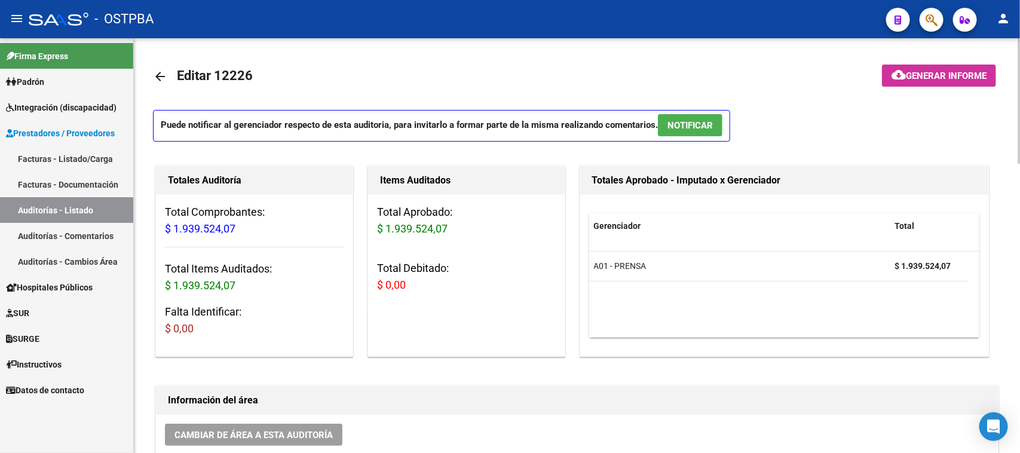
click at [154, 78] on mat-icon "arrow_back" at bounding box center [160, 76] width 14 height 14
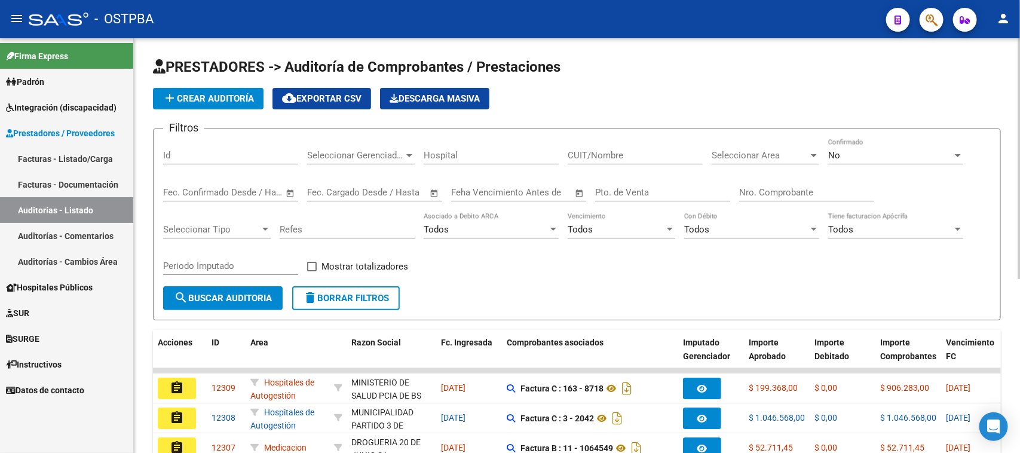
click at [184, 156] on input "Id" at bounding box center [230, 155] width 135 height 11
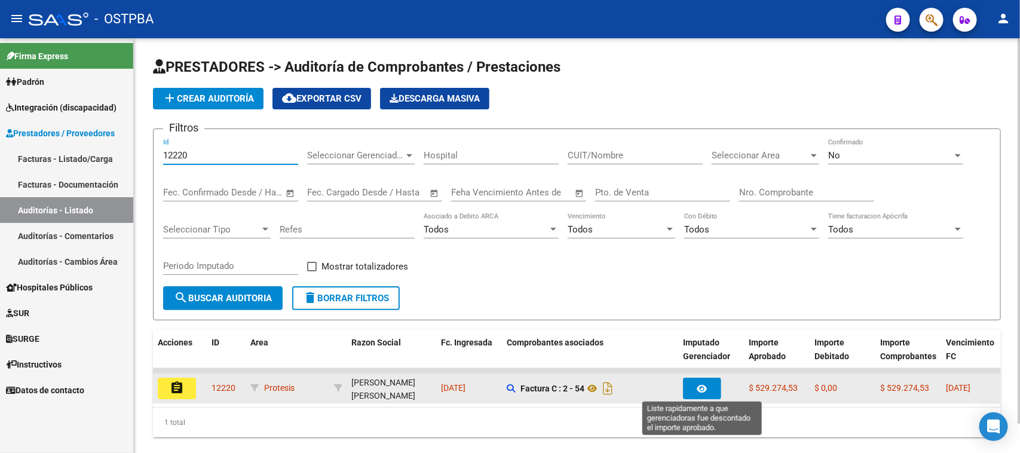
type input "12220"
click at [703, 384] on icon "button" at bounding box center [703, 388] width 10 height 9
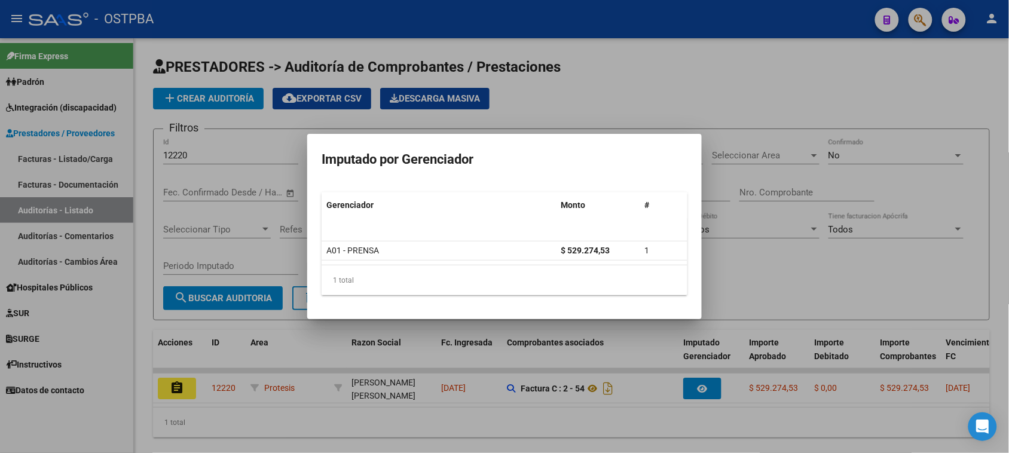
click at [713, 109] on div at bounding box center [504, 226] width 1009 height 453
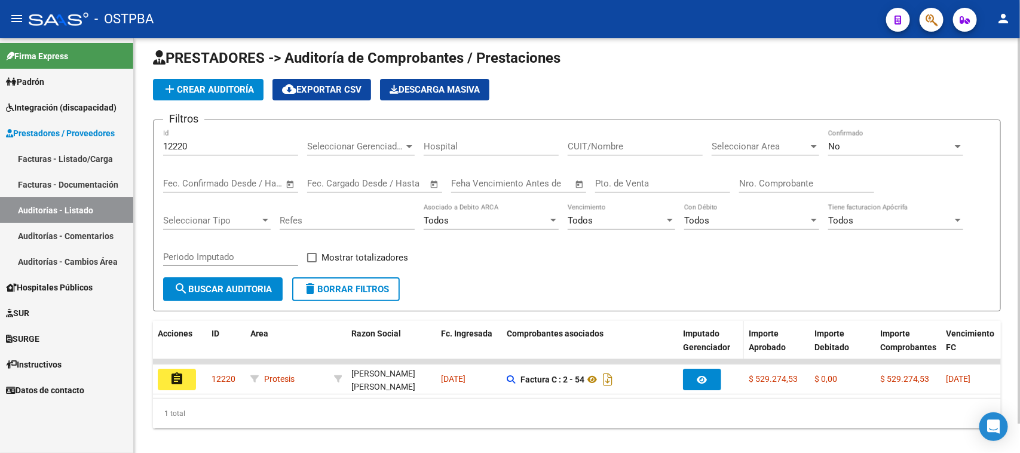
scroll to position [32, 0]
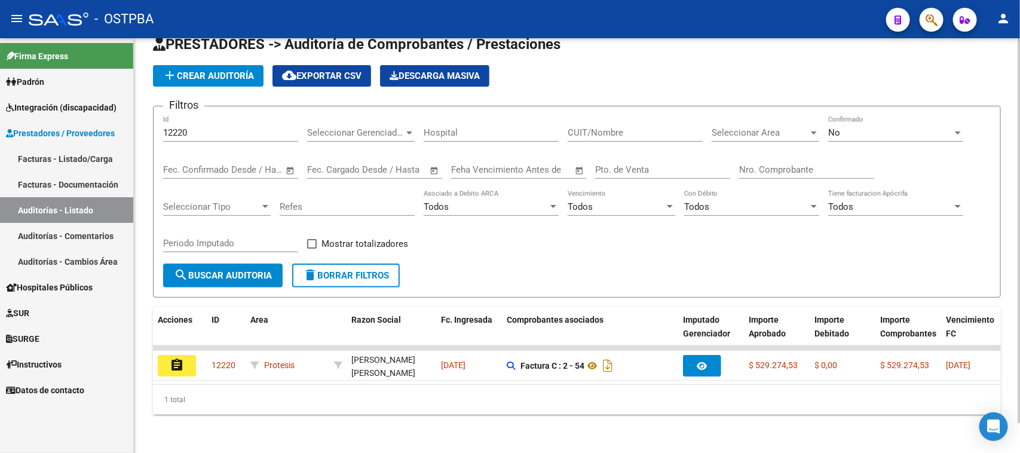
click at [718, 372] on datatable-body "assignment 12220 Protesis ASTETE FLORES LUZ GEOVANA - 27938579860 11/08/2025 Fa…" at bounding box center [577, 365] width 848 height 39
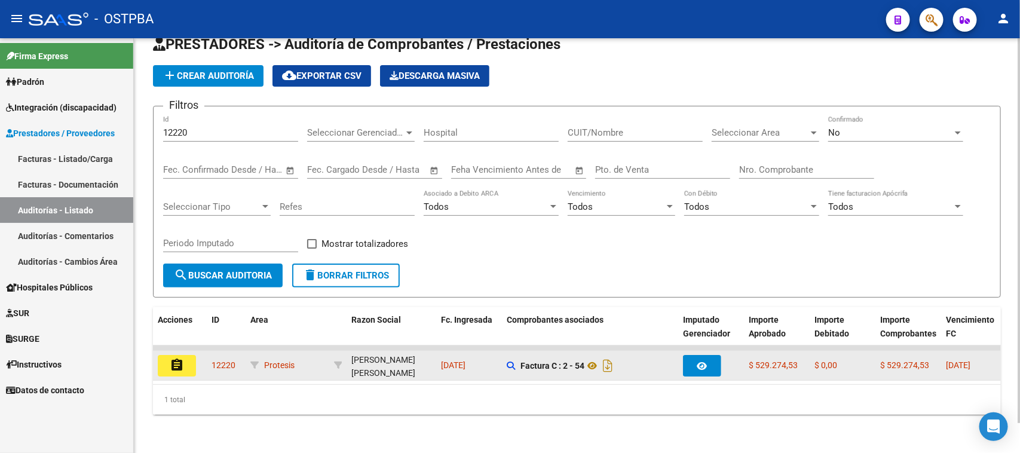
click at [187, 355] on button "assignment" at bounding box center [177, 366] width 38 height 22
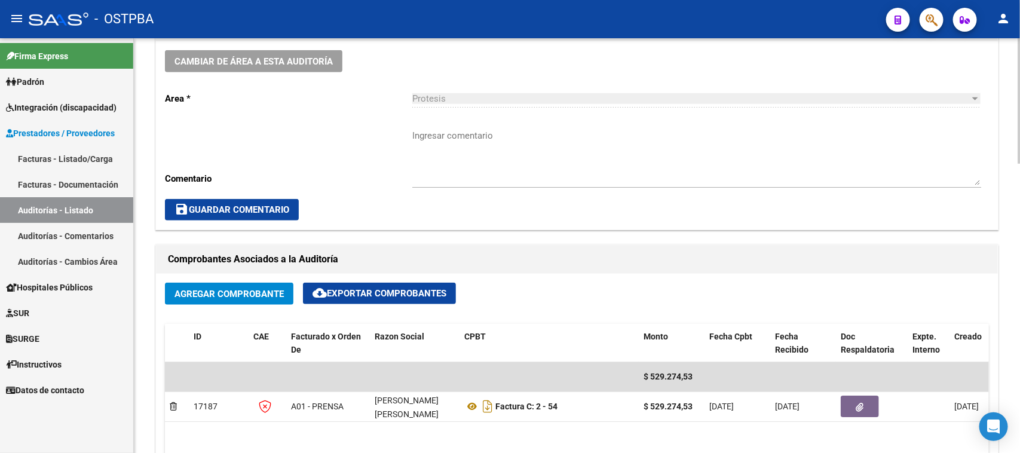
scroll to position [448, 0]
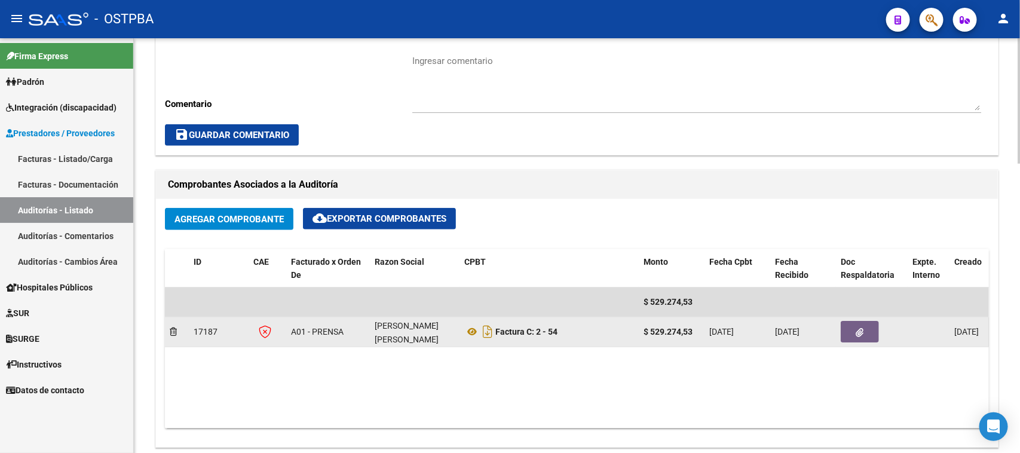
click at [857, 331] on icon "button" at bounding box center [861, 332] width 8 height 9
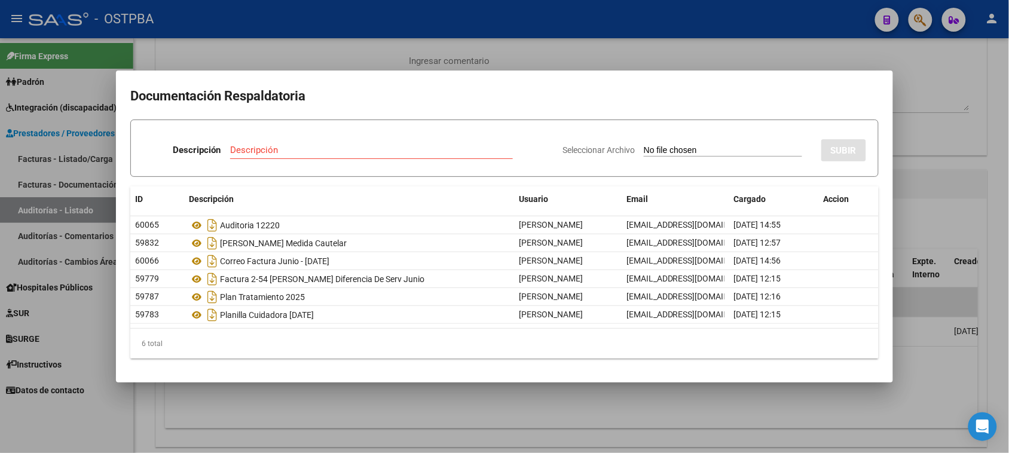
click at [644, 146] on input "Seleccionar Archivo" at bounding box center [723, 150] width 158 height 11
type input "C:\fakepath\PRESUPUESTO ACOMPAÑANTE ANUAL 2025.pdf"
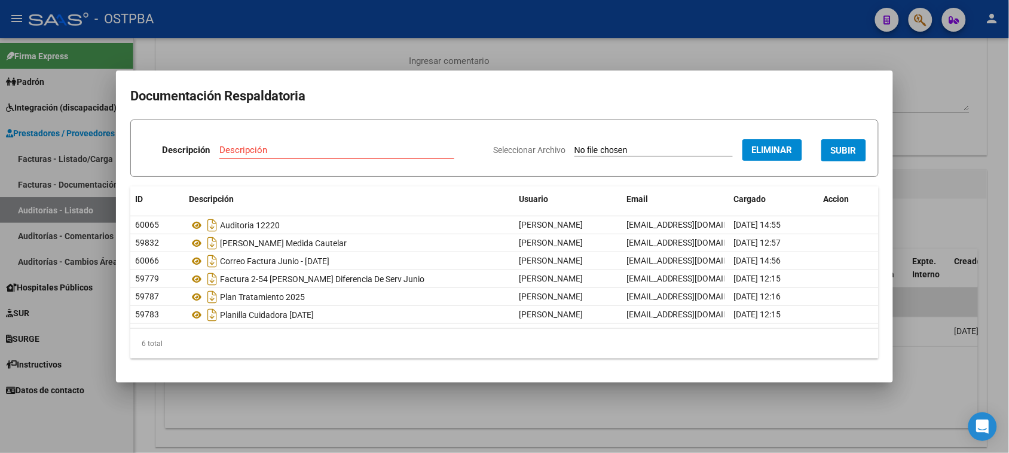
click at [243, 147] on input "Descripción" at bounding box center [336, 150] width 235 height 11
type input "PRSUPUESTO ACOMPAÑANTE 2025"
click at [851, 154] on span "SUBIR" at bounding box center [844, 150] width 26 height 11
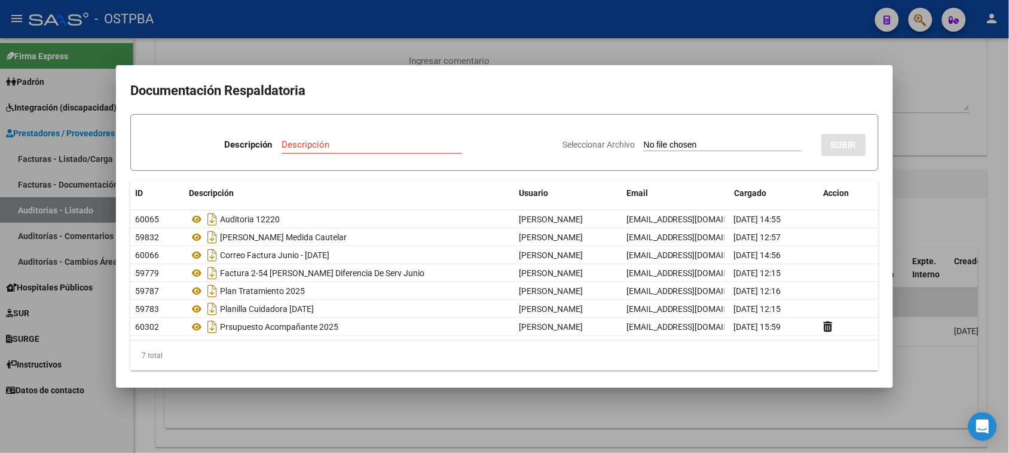
click at [944, 67] on div at bounding box center [504, 226] width 1009 height 453
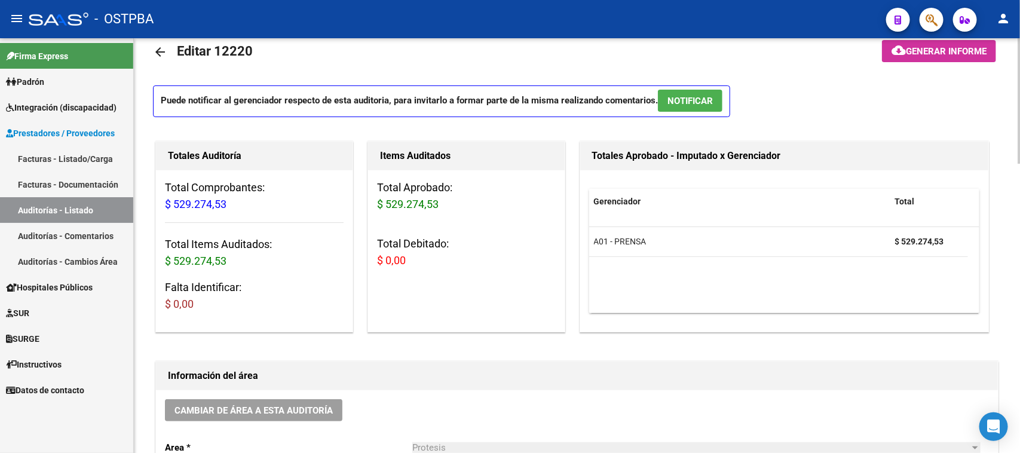
scroll to position [0, 0]
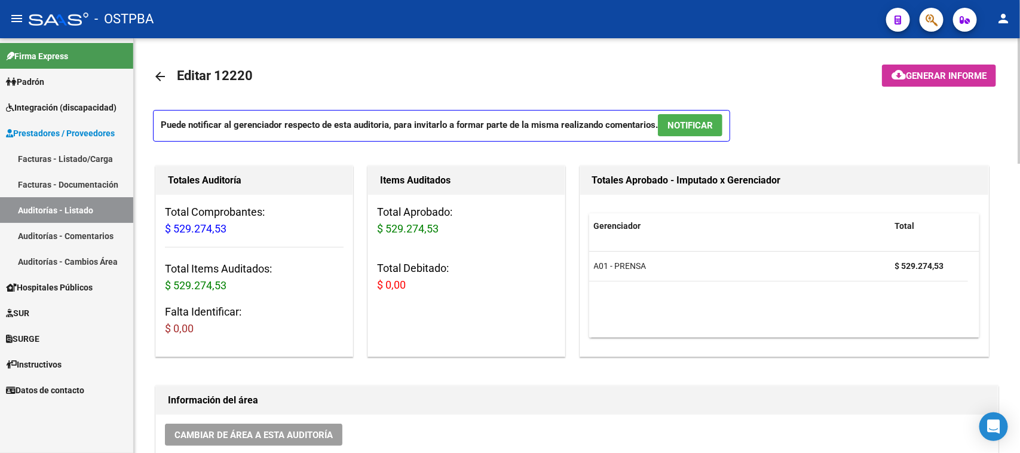
click at [165, 69] on mat-icon "arrow_back" at bounding box center [160, 76] width 14 height 14
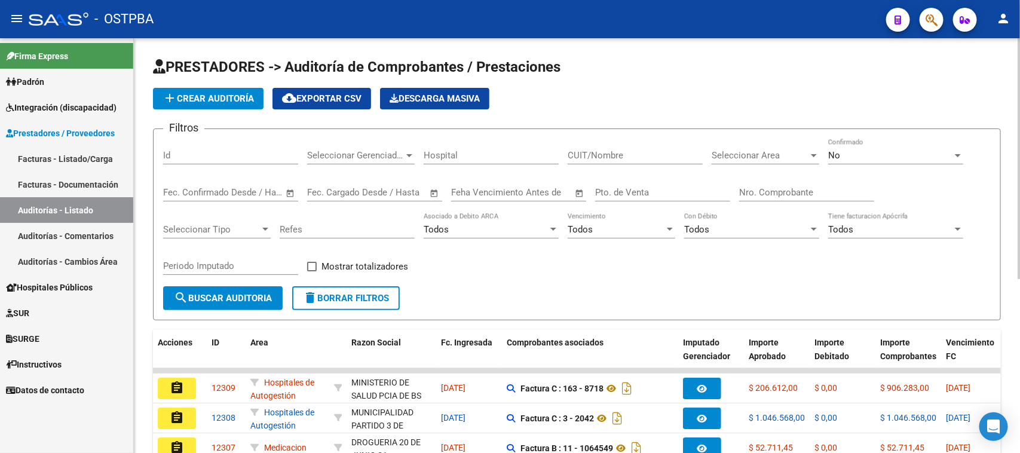
click at [172, 145] on div "Id" at bounding box center [230, 152] width 135 height 26
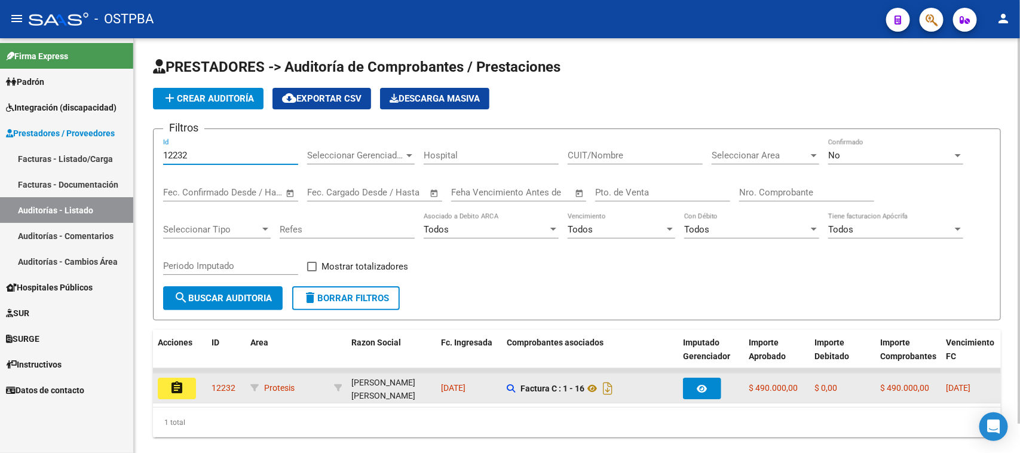
type input "12232"
click at [175, 386] on mat-icon "assignment" at bounding box center [177, 388] width 14 height 14
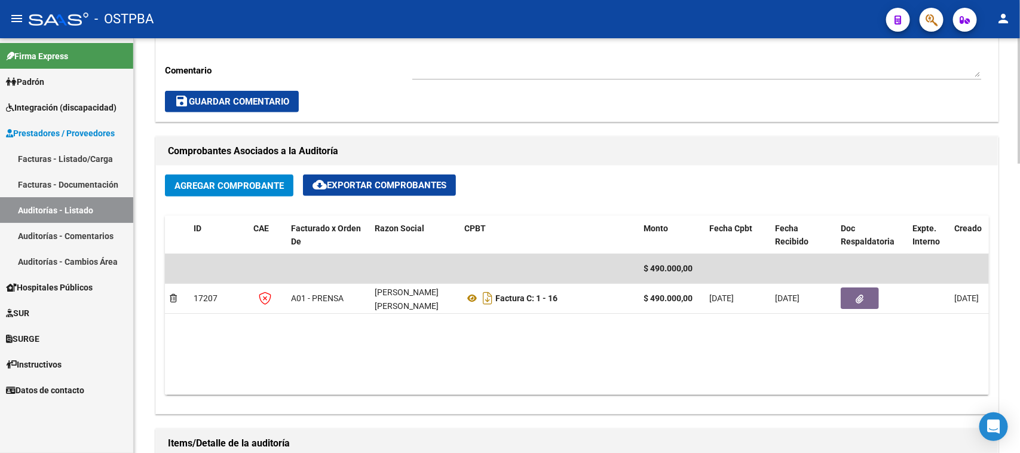
scroll to position [523, 0]
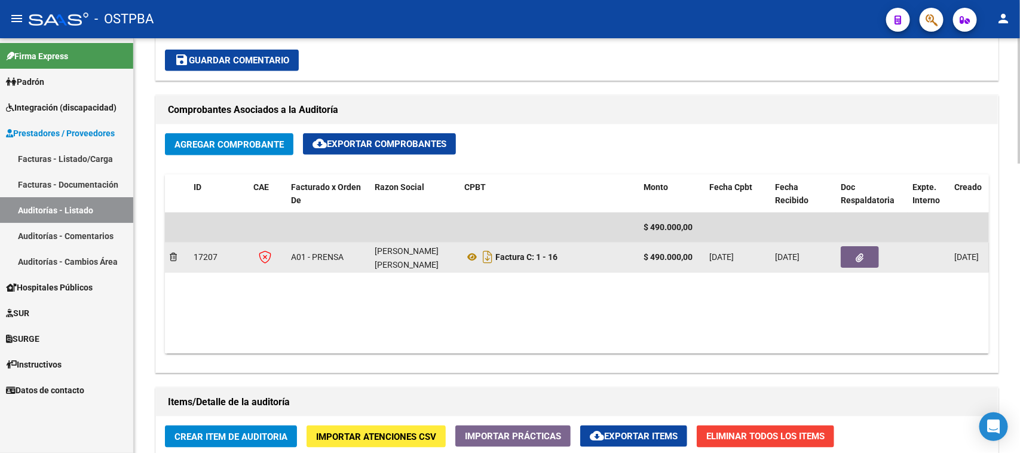
click at [863, 253] on icon "button" at bounding box center [861, 257] width 8 height 9
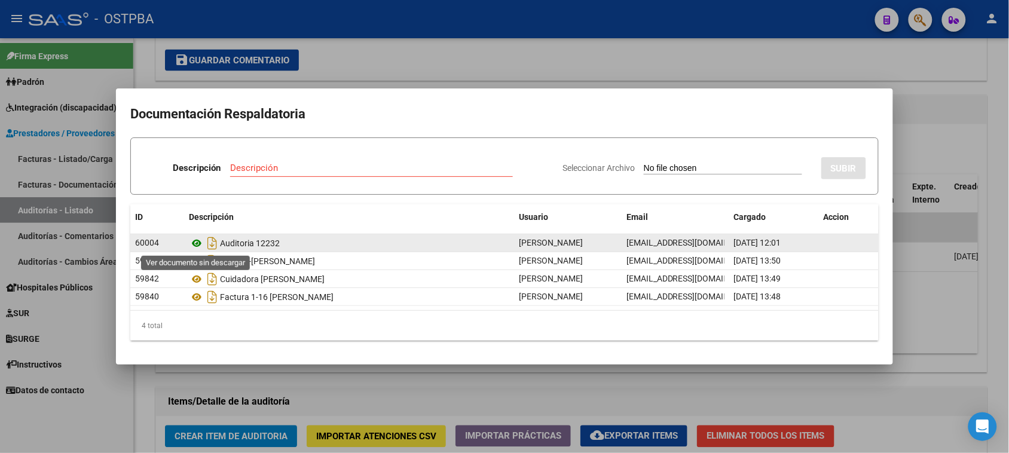
click at [198, 240] on icon at bounding box center [197, 243] width 16 height 14
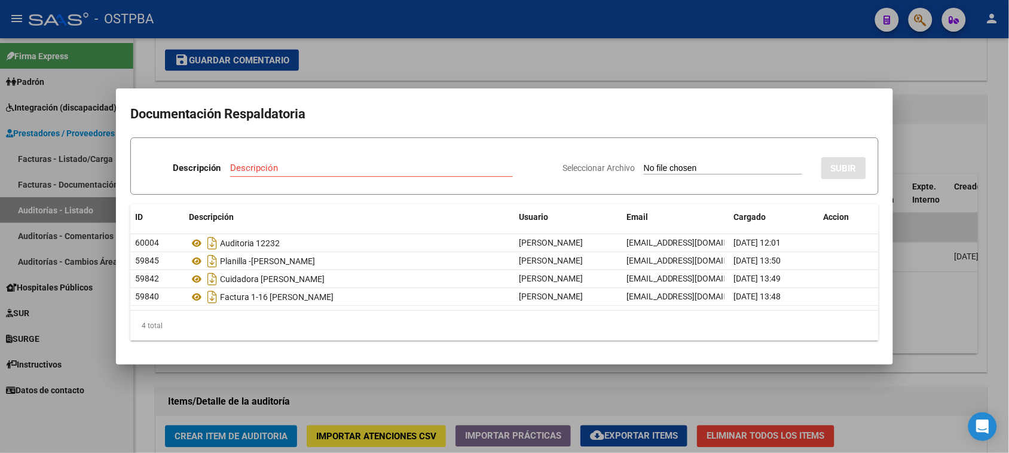
click at [667, 167] on input "Seleccionar Archivo" at bounding box center [723, 168] width 158 height 11
type input "C:\fakepath\PRESUPUESTO ABRIL 2025 FIRM.pdf"
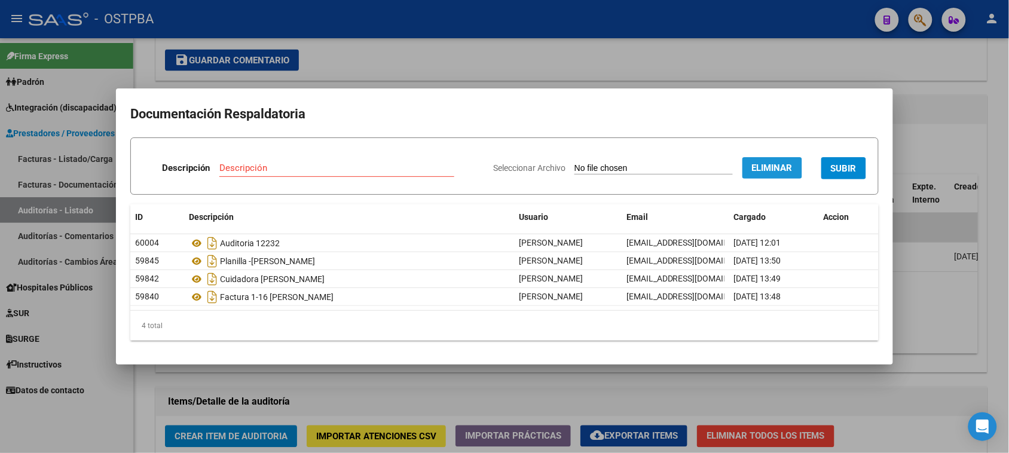
click at [784, 166] on span "Eliminar" at bounding box center [772, 168] width 41 height 11
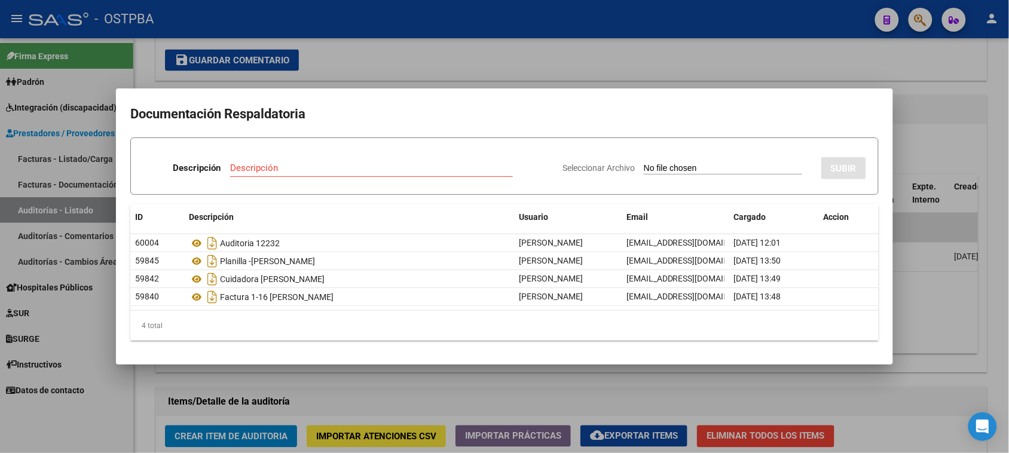
click at [927, 93] on div at bounding box center [504, 226] width 1009 height 453
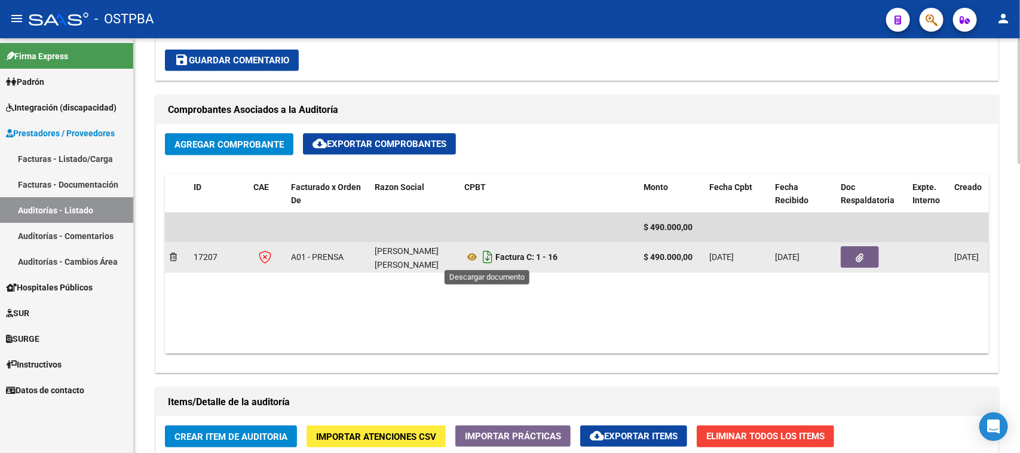
scroll to position [1, 0]
drag, startPoint x: 375, startPoint y: 249, endPoint x: 491, endPoint y: 260, distance: 116.5
click at [491, 260] on div "17207 A01 - PRENSA ARUQUIPA MAMANI MARCO ANTONIO Factura C: 1 - 16 $ 490.000,00…" at bounding box center [719, 258] width 1108 height 30
copy div "ARUQUIPA MAMANI MARCO ANTONIO"
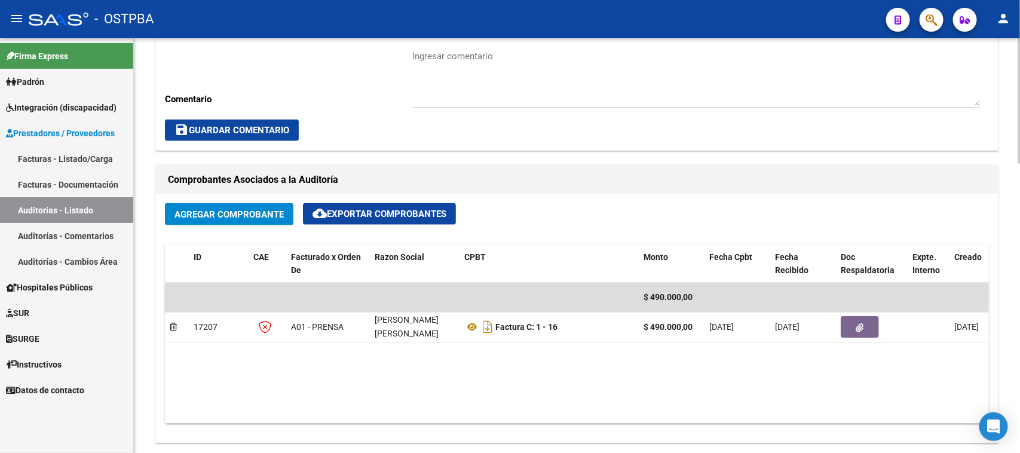
scroll to position [523, 0]
